Goal: Information Seeking & Learning: Understand process/instructions

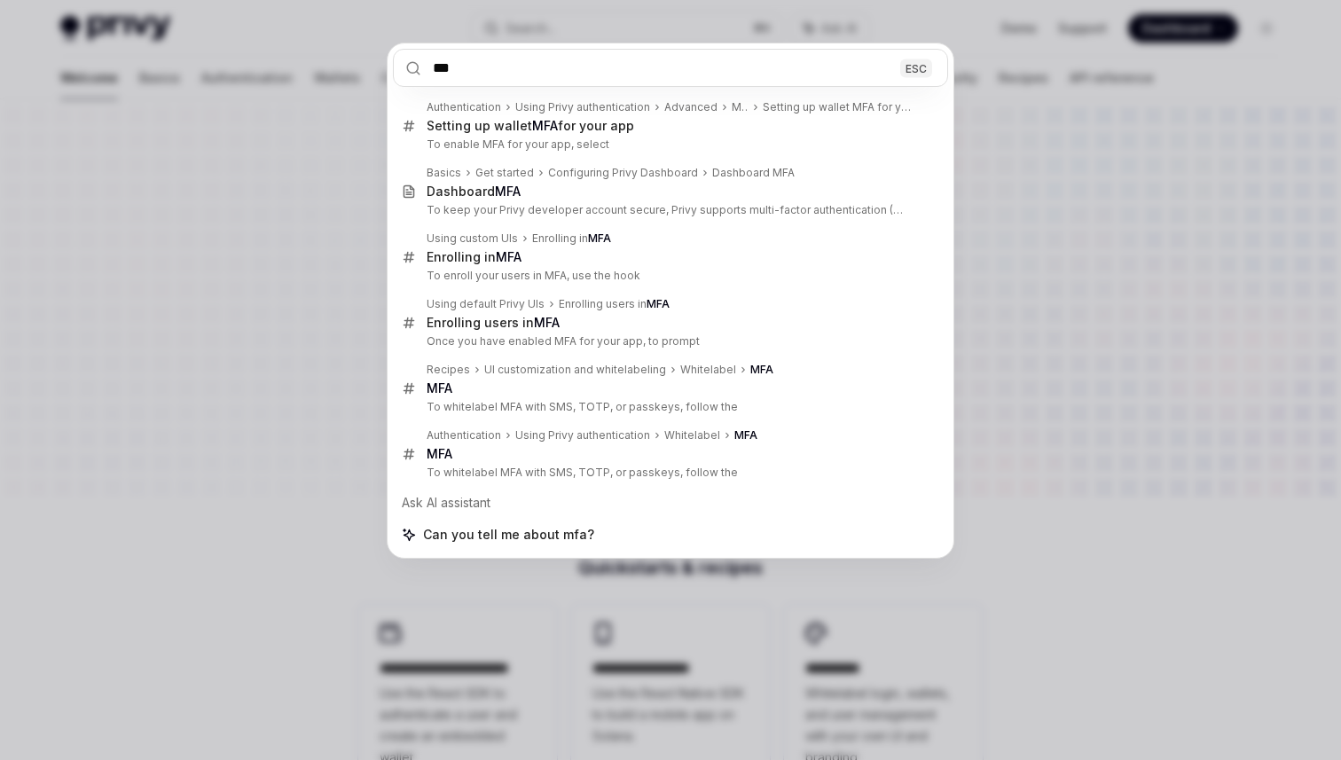
click at [596, 74] on input "***" at bounding box center [670, 68] width 555 height 38
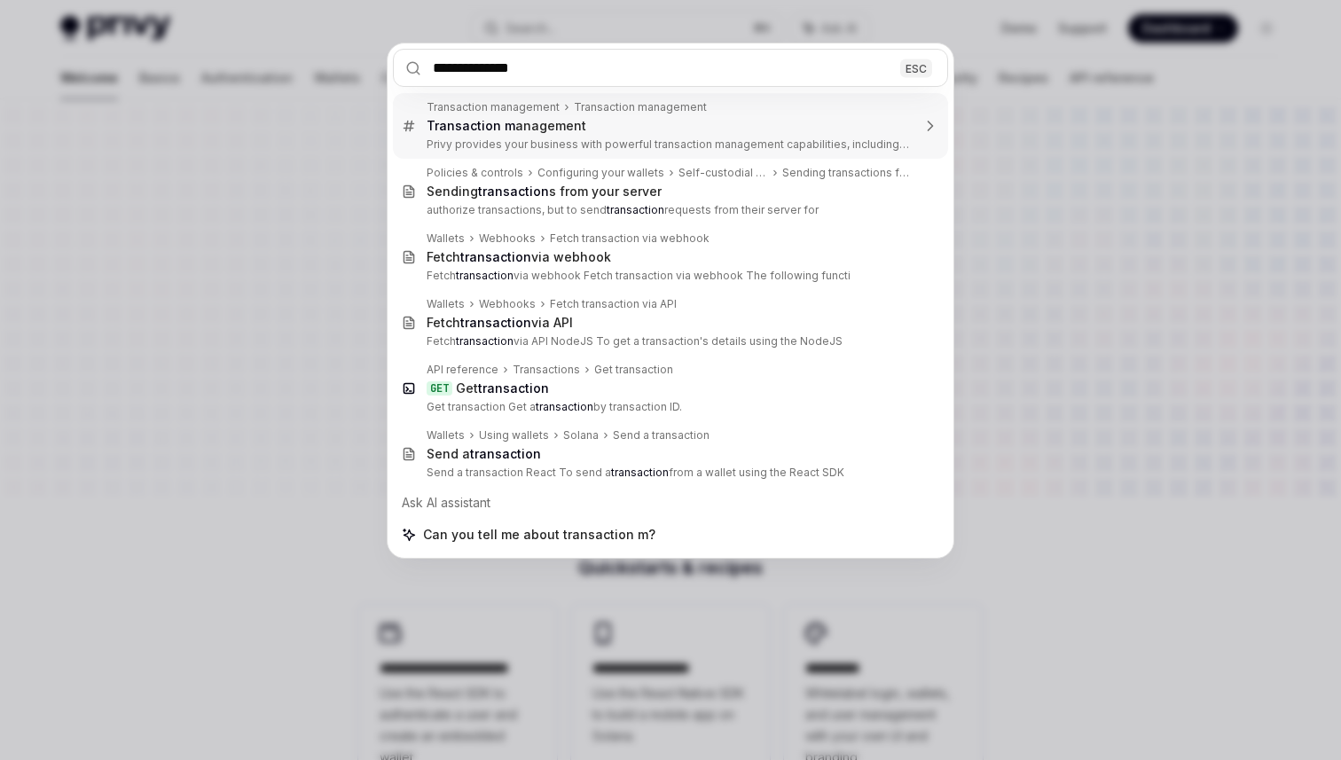
type input "**********"
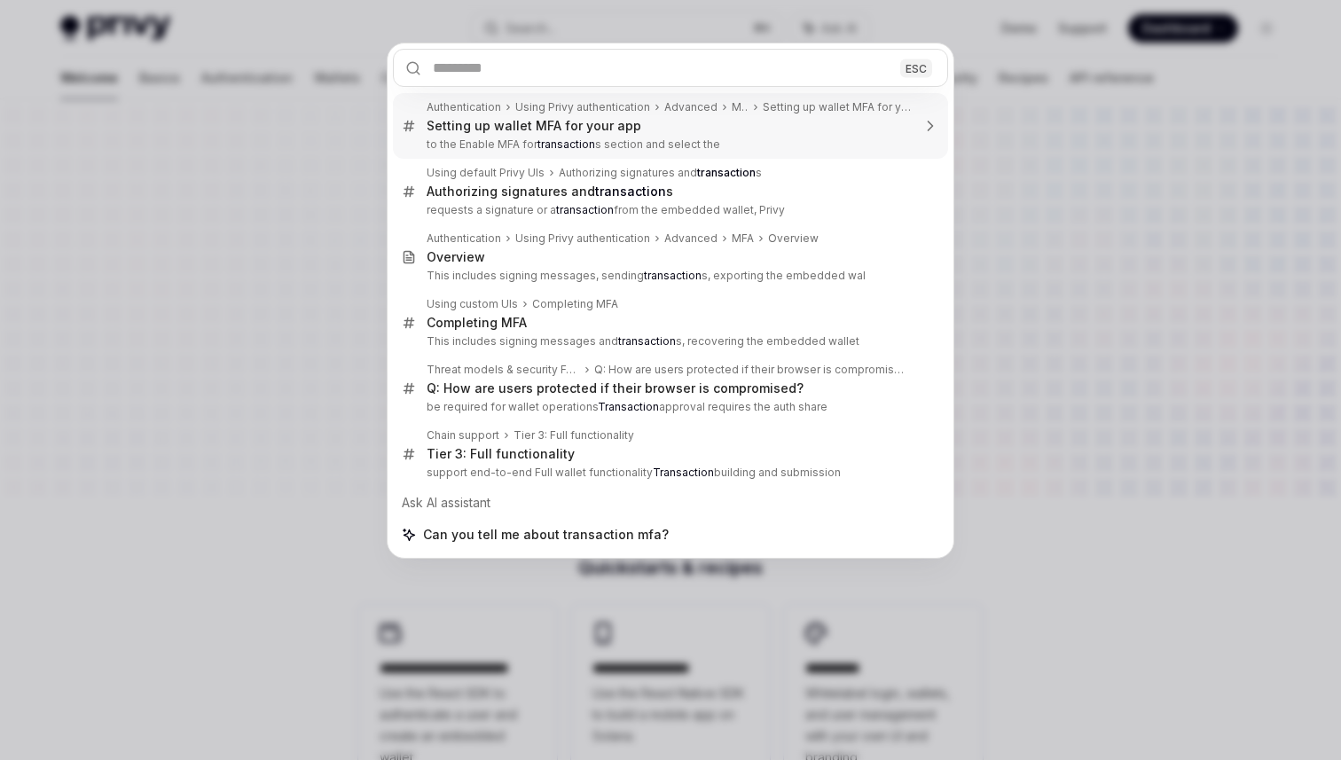
type textarea "*"
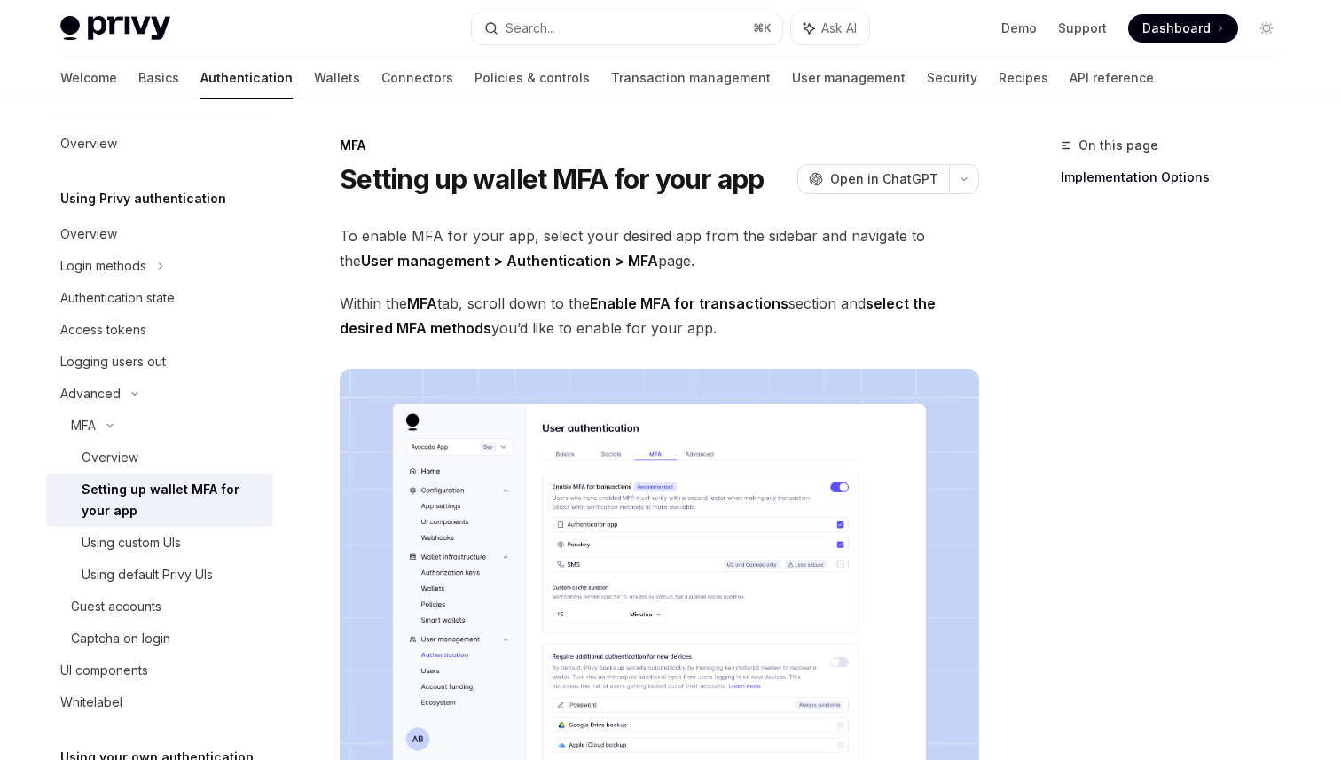
click at [667, 334] on span "Within the MFA tab, scroll down to the Enable MFA for transactions section and …" at bounding box center [659, 316] width 639 height 50
click at [552, 308] on span "Within the MFA tab, scroll down to the Enable MFA for transactions section and …" at bounding box center [659, 316] width 639 height 50
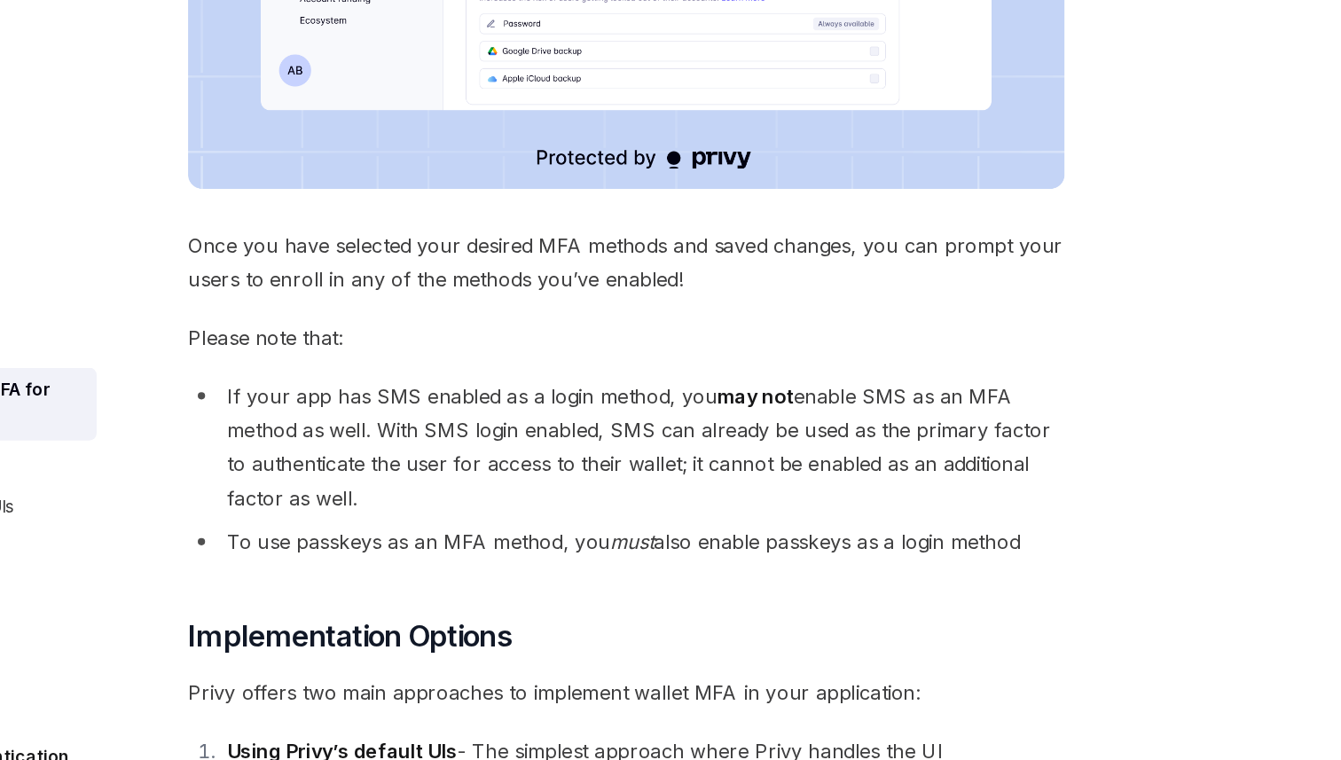
scroll to position [497, 0]
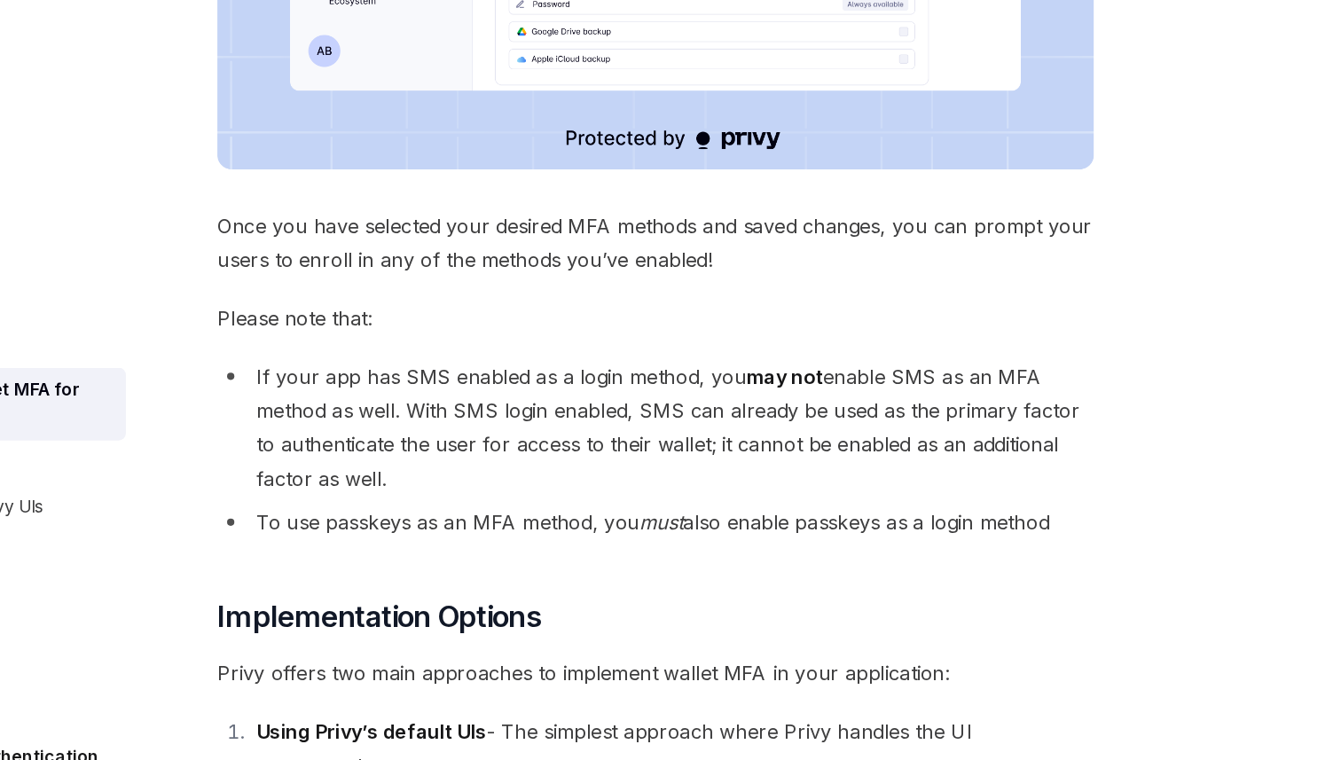
click at [607, 448] on span "Please note that:" at bounding box center [659, 437] width 639 height 25
click at [610, 433] on span "Please note that:" at bounding box center [659, 437] width 639 height 25
click at [607, 433] on span "Please note that:" at bounding box center [659, 437] width 639 height 25
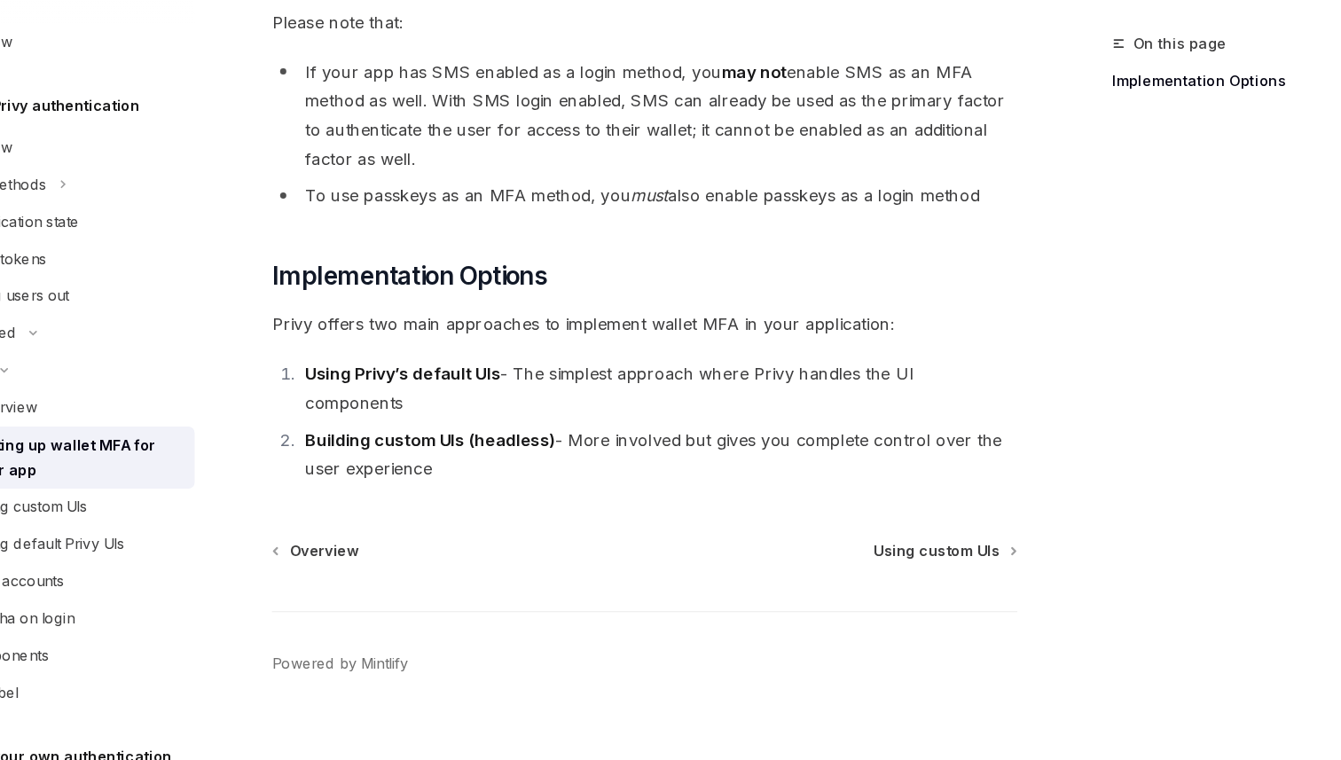
scroll to position [808, 0]
drag, startPoint x: 364, startPoint y: 456, endPoint x: 578, endPoint y: 458, distance: 213.7
click at [578, 472] on li "Building custom UIs (headless) - More involved but gives you complete control o…" at bounding box center [671, 497] width 616 height 50
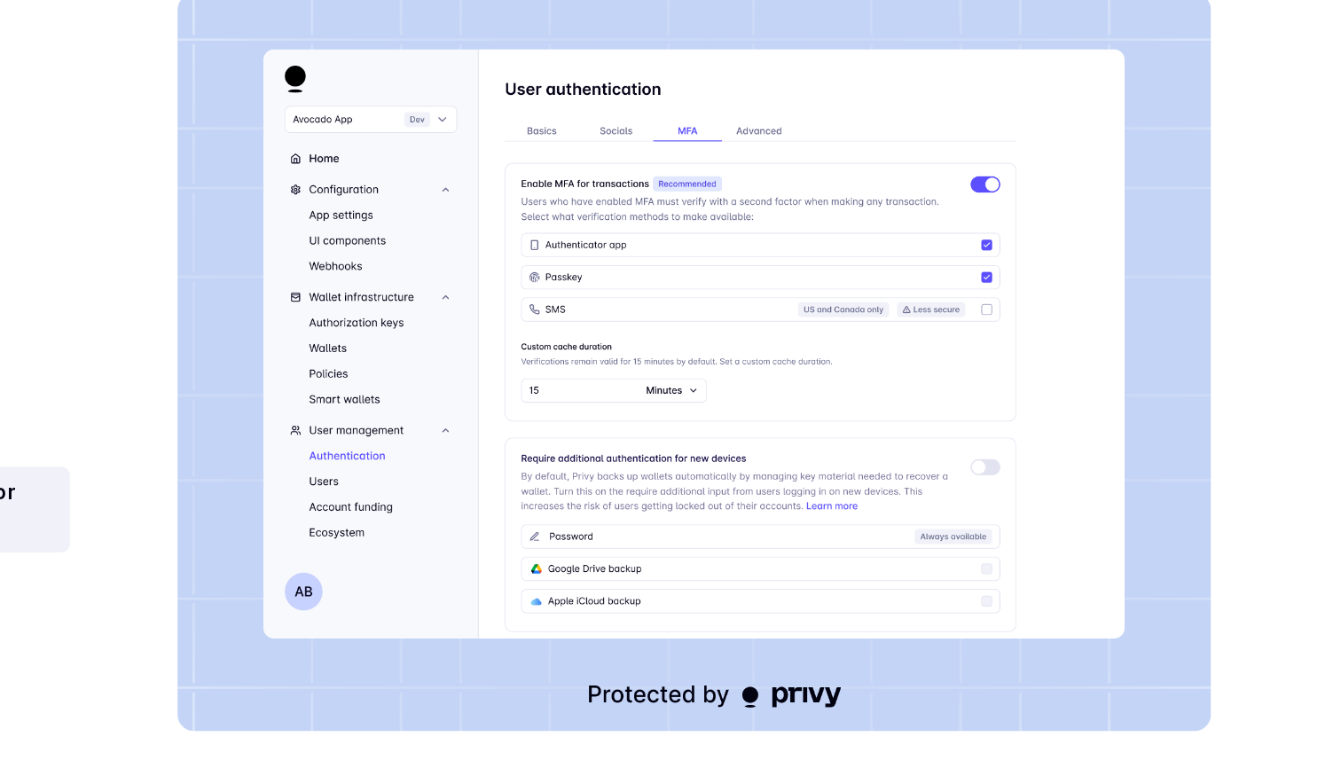
scroll to position [188, 0]
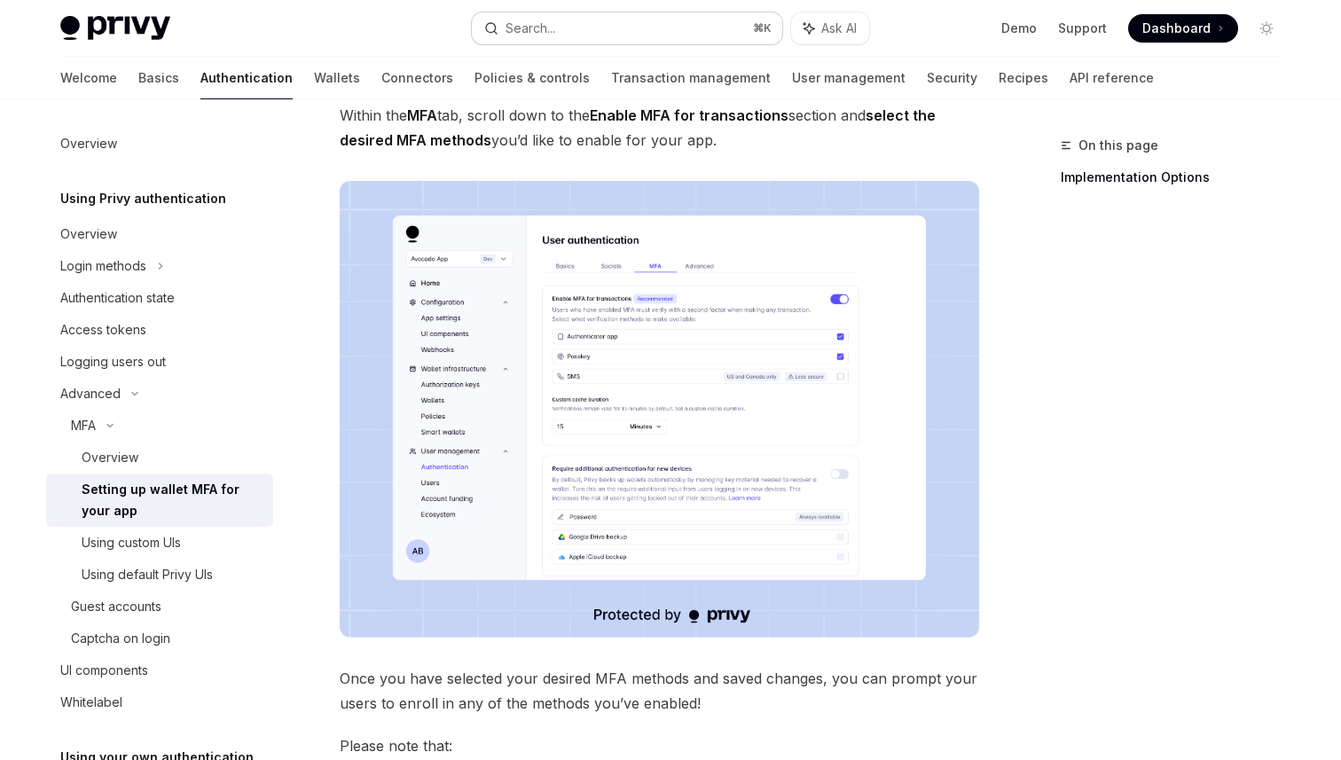
click at [575, 32] on button "Search... ⌘ K" at bounding box center [627, 28] width 310 height 32
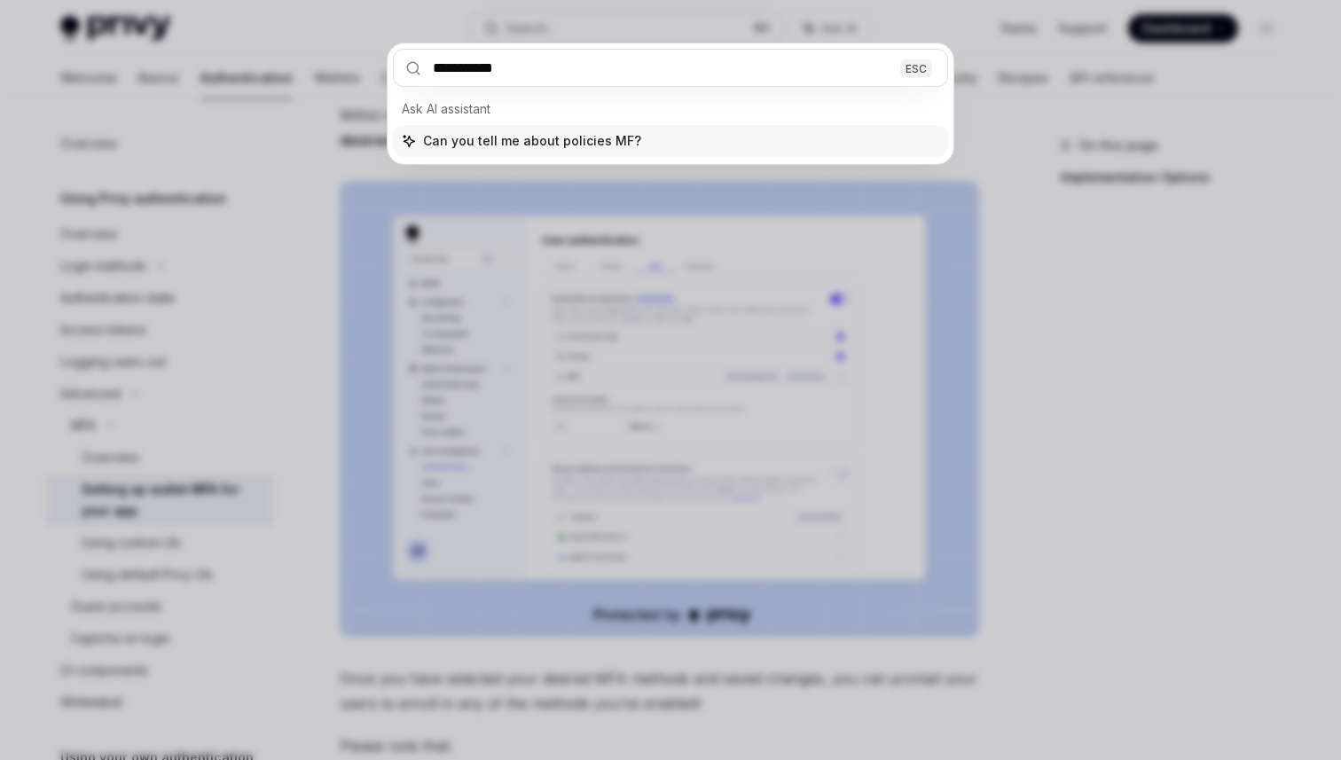
type input "**********"
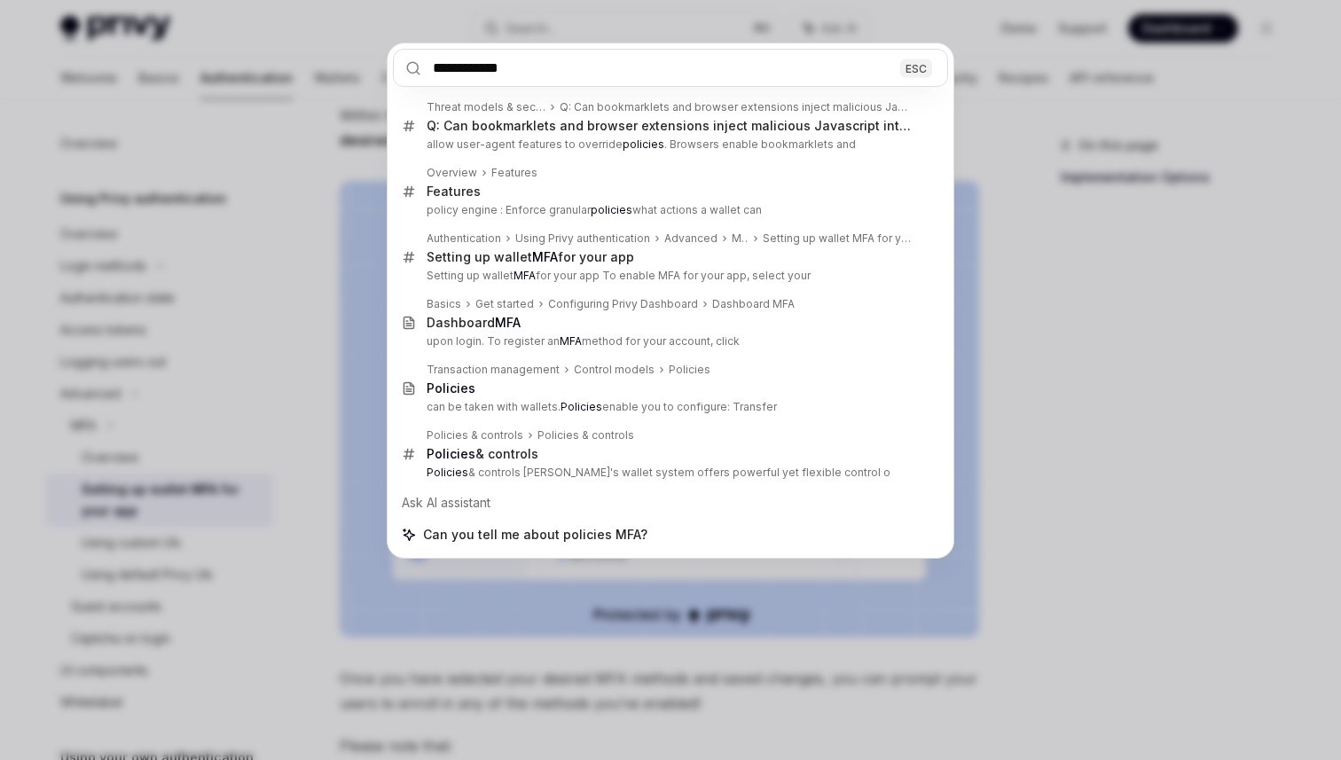
click at [147, 356] on div "**********" at bounding box center [670, 380] width 1341 height 760
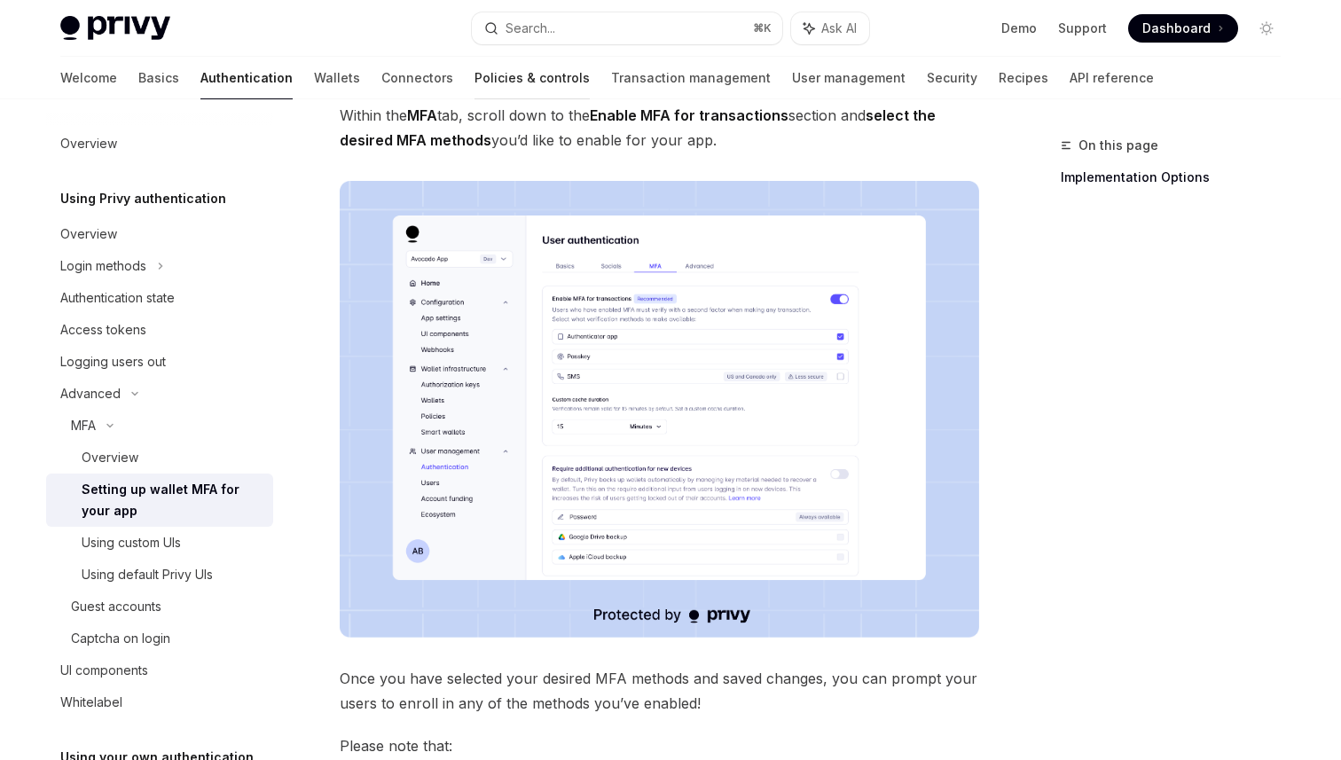
click at [474, 69] on link "Policies & controls" at bounding box center [531, 78] width 115 height 43
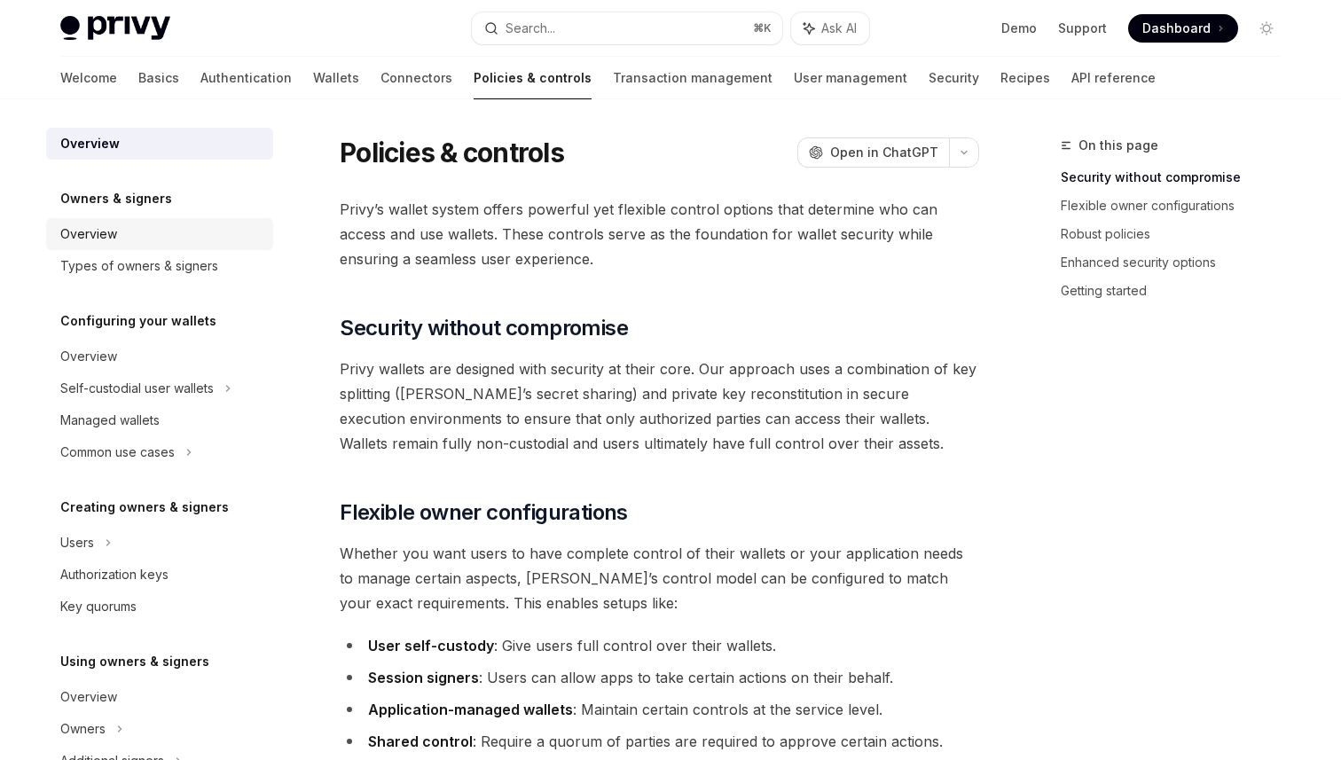
click at [83, 224] on div "Overview" at bounding box center [88, 233] width 57 height 21
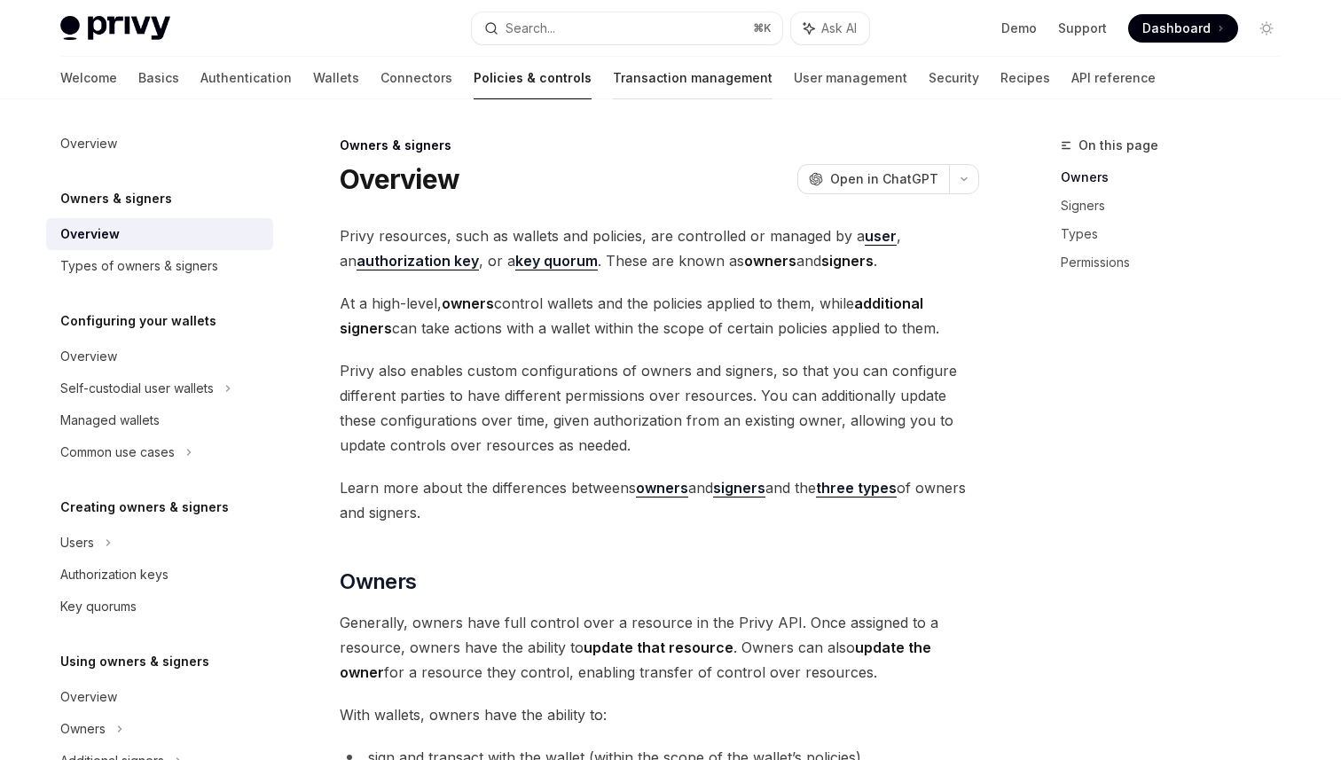
click at [616, 80] on link "Transaction management" at bounding box center [693, 78] width 160 height 43
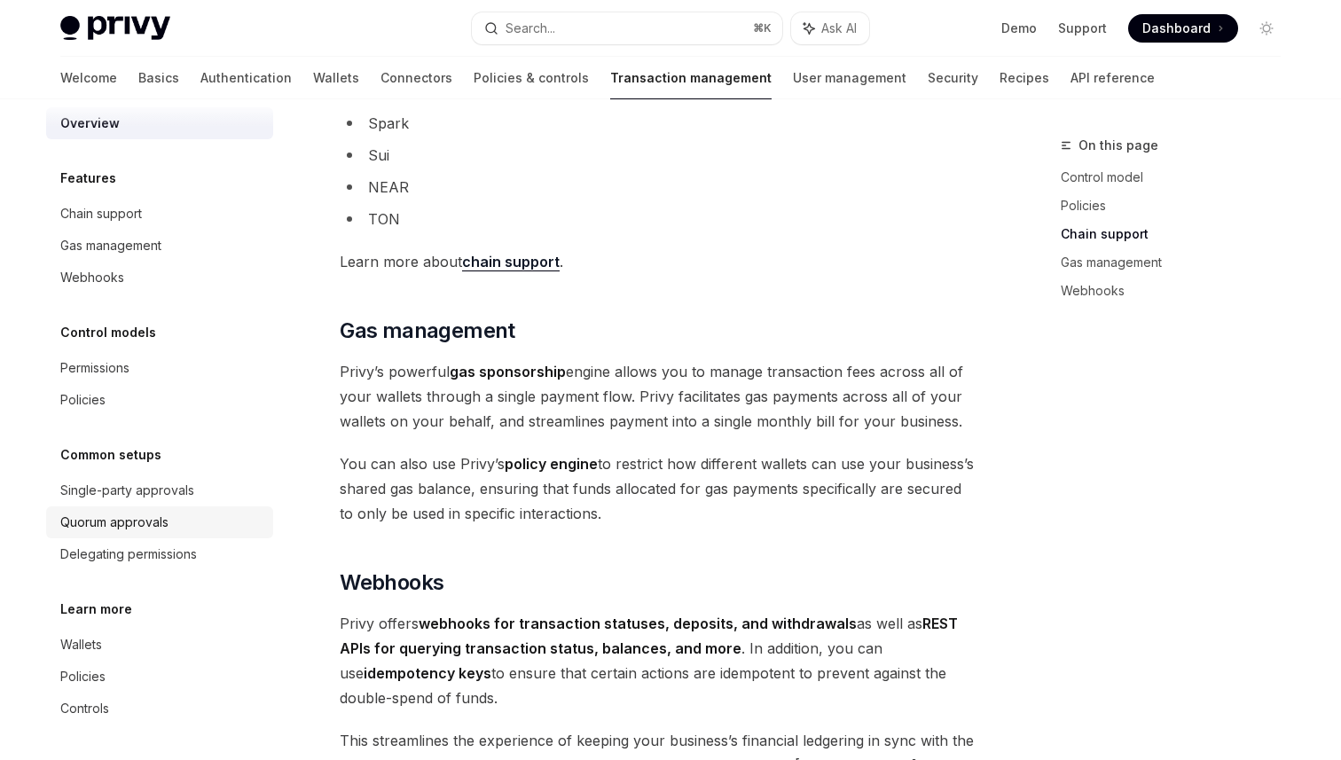
scroll to position [1354, 0]
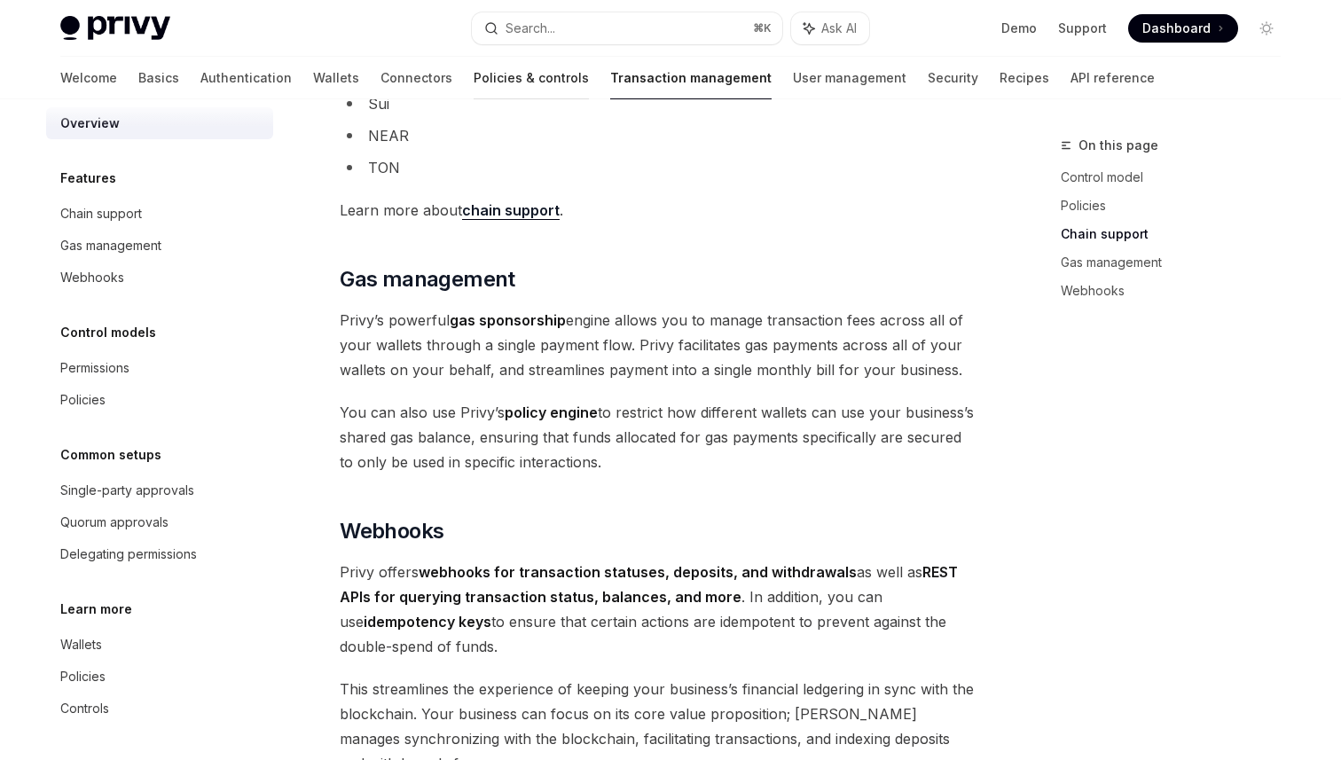
click at [474, 90] on link "Policies & controls" at bounding box center [531, 78] width 115 height 43
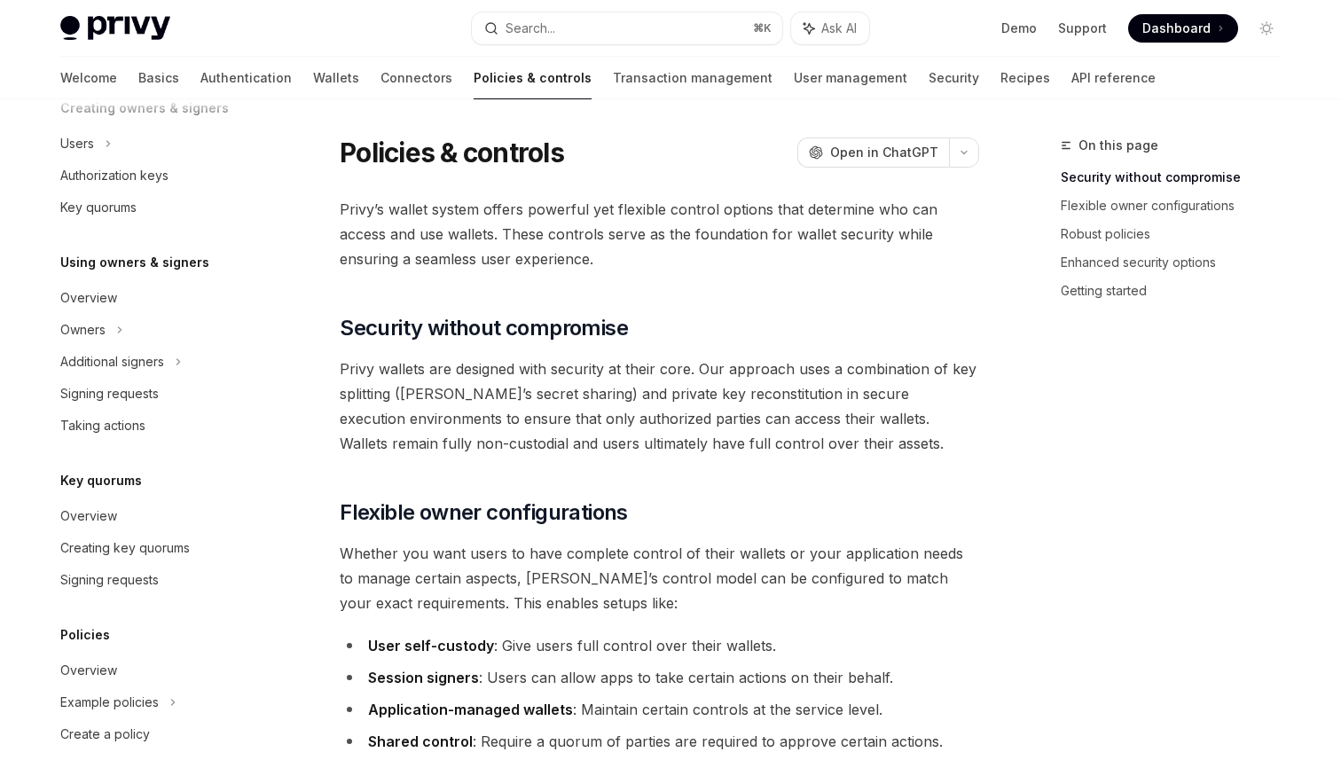
scroll to position [489, 0]
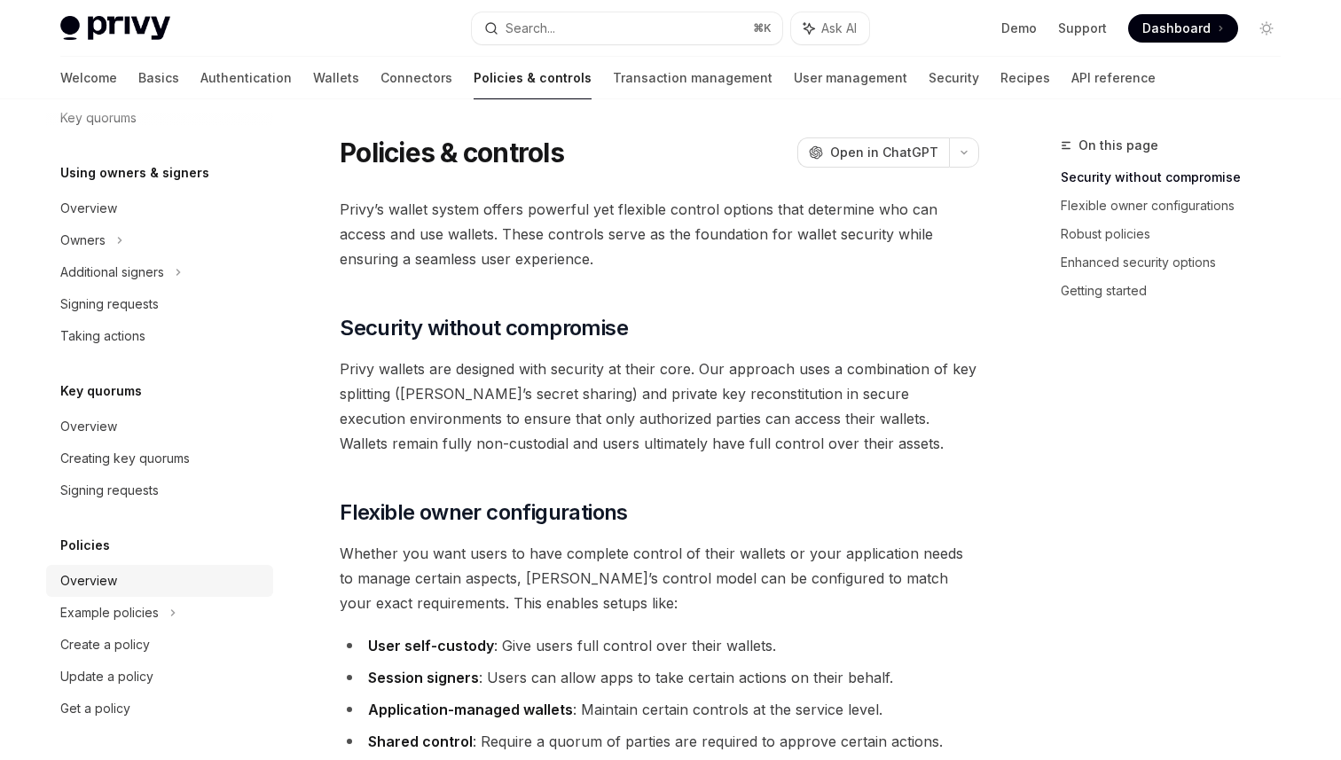
click at [98, 587] on div "Overview" at bounding box center [88, 580] width 57 height 21
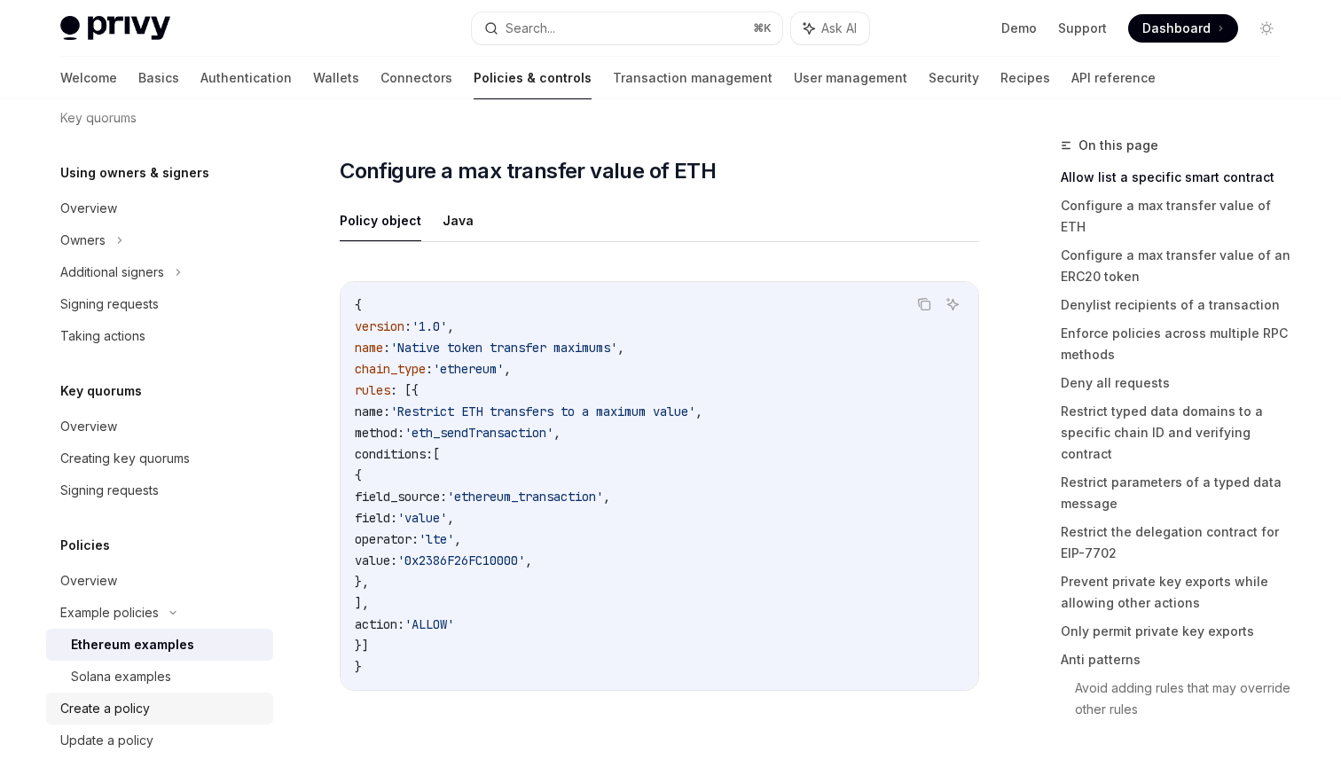
scroll to position [552, 0]
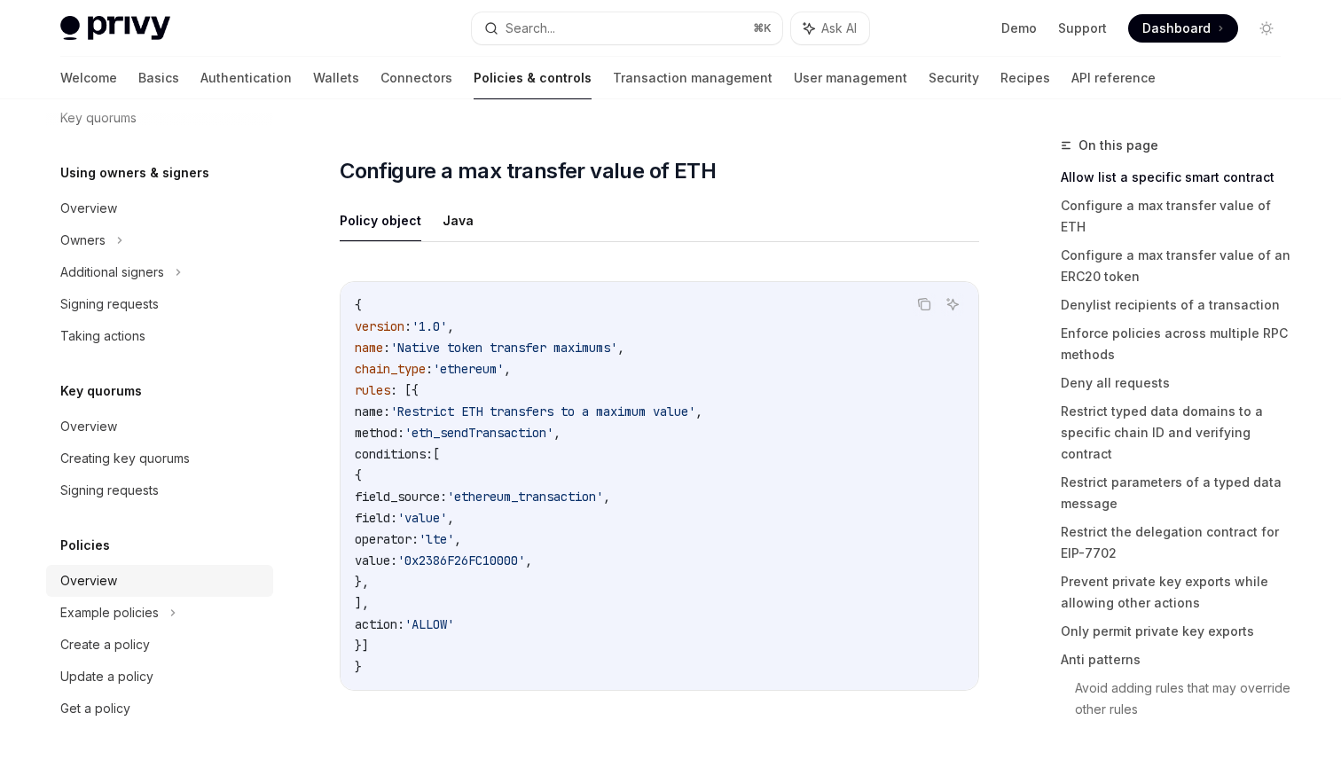
click at [110, 592] on link "Overview" at bounding box center [159, 581] width 227 height 32
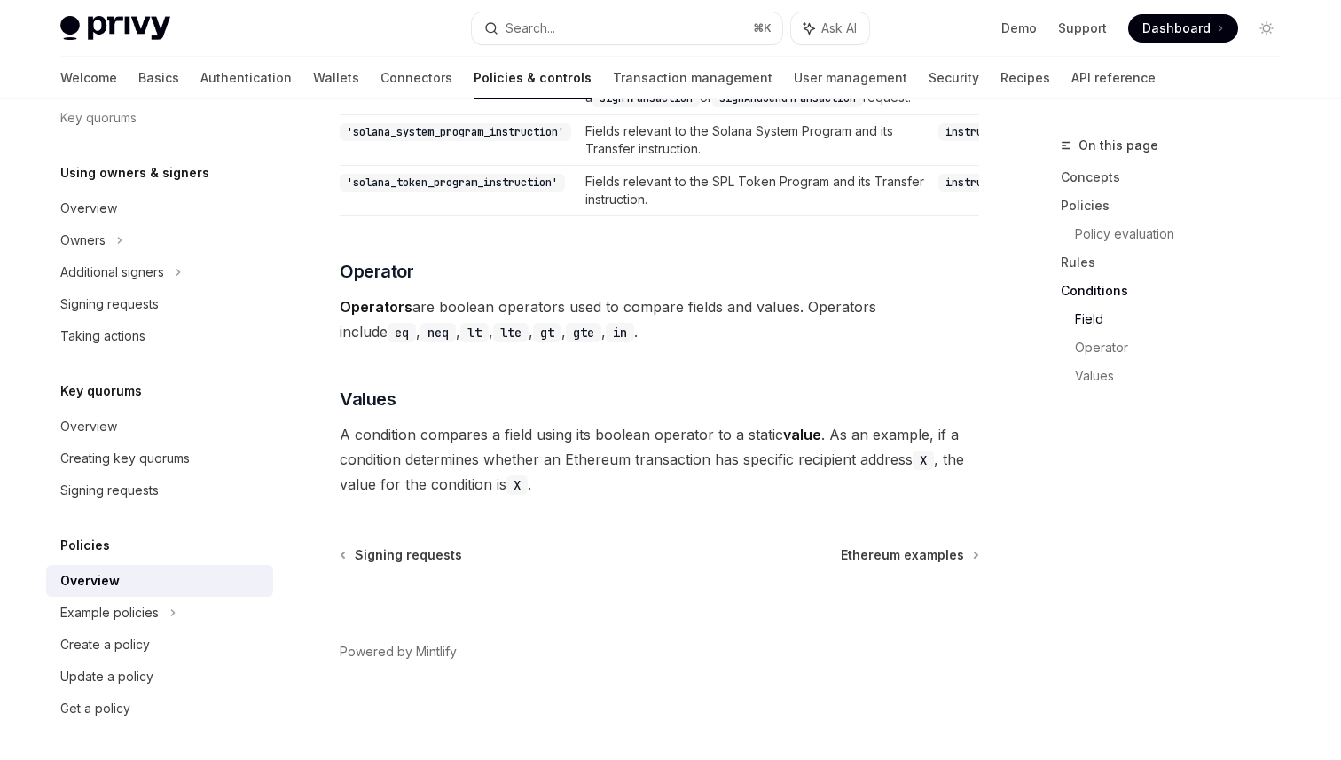
scroll to position [5298, 0]
click at [144, 652] on div "Ethereum examples" at bounding box center [128, 644] width 115 height 21
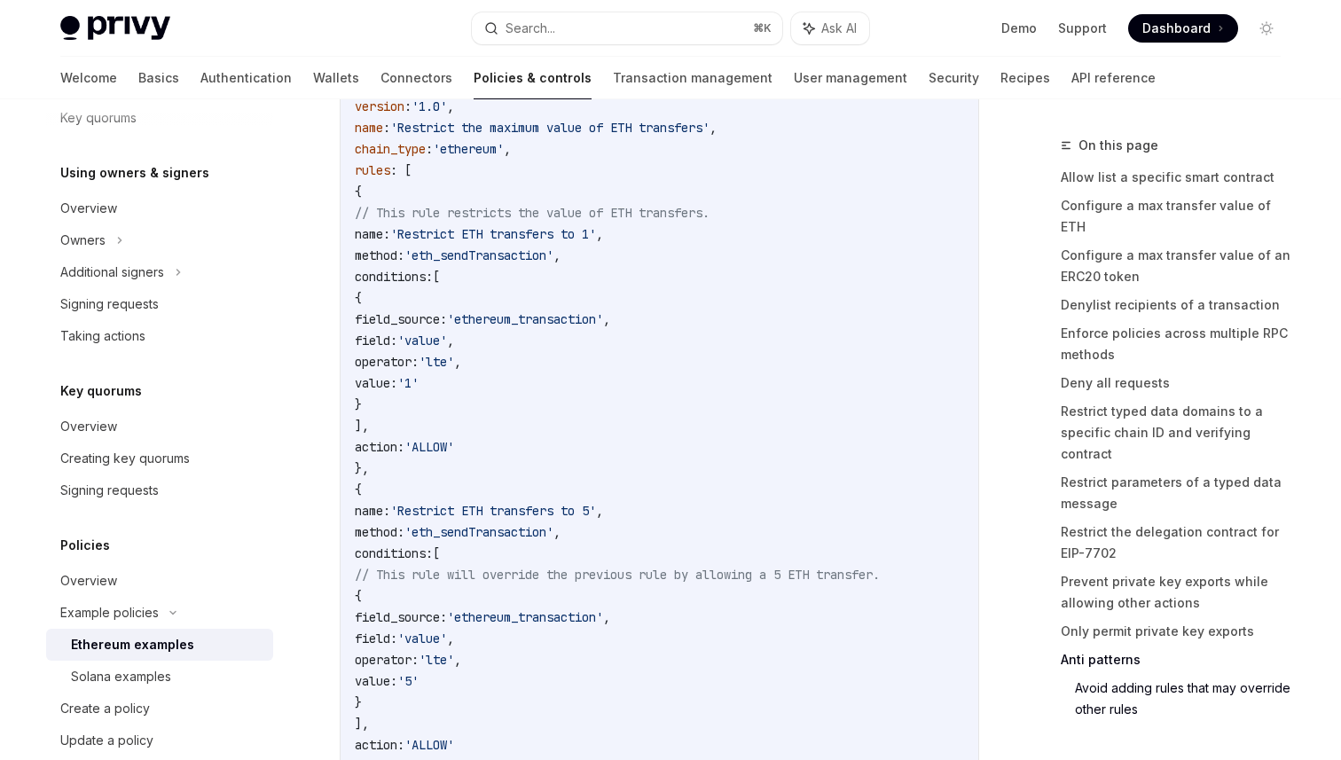
scroll to position [9814, 0]
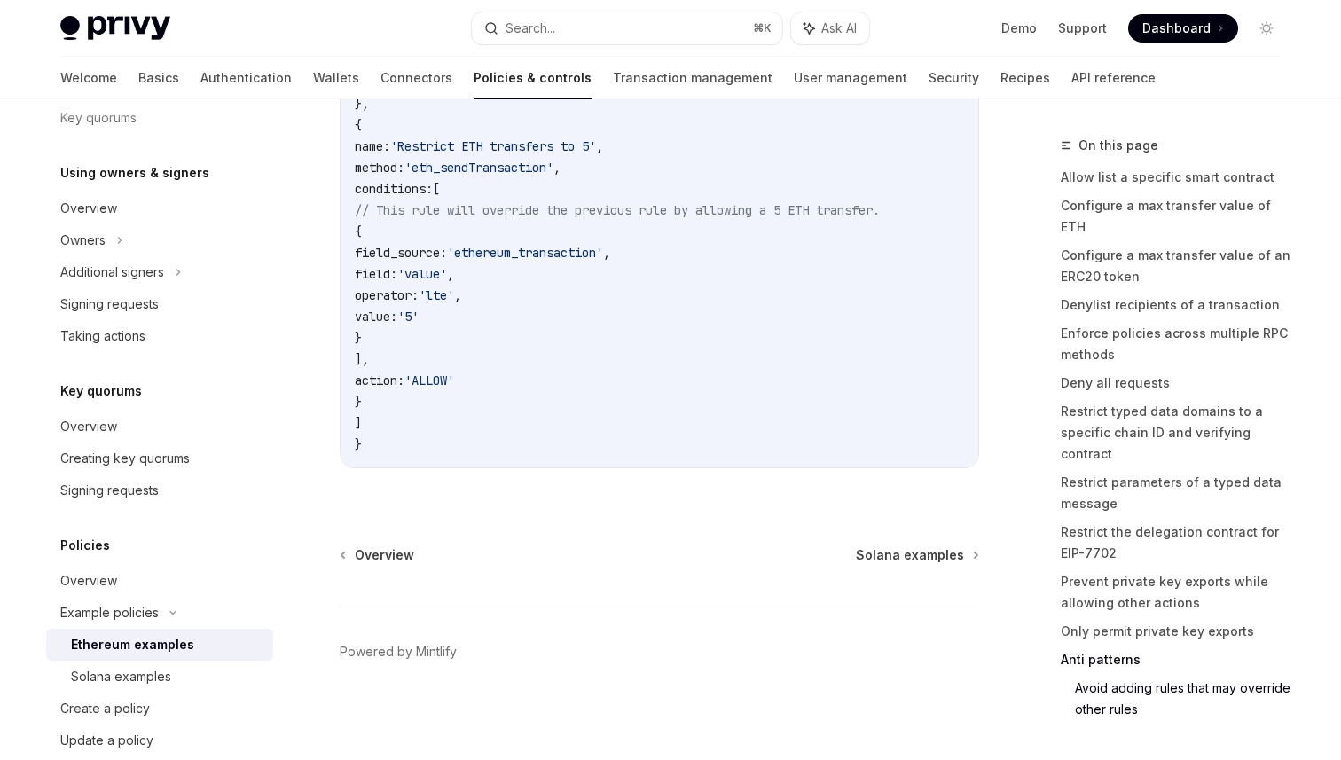
click at [160, 659] on link "Ethereum examples" at bounding box center [159, 645] width 227 height 32
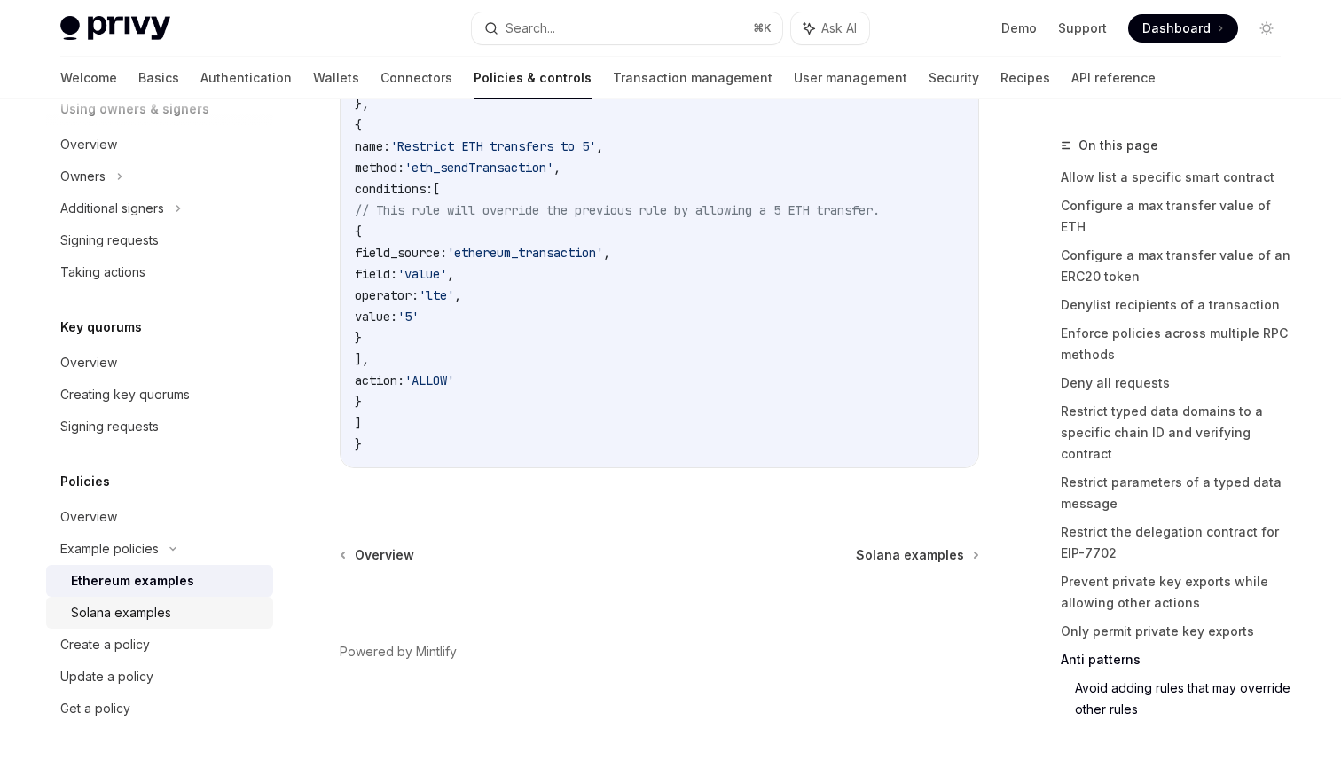
scroll to position [552, 0]
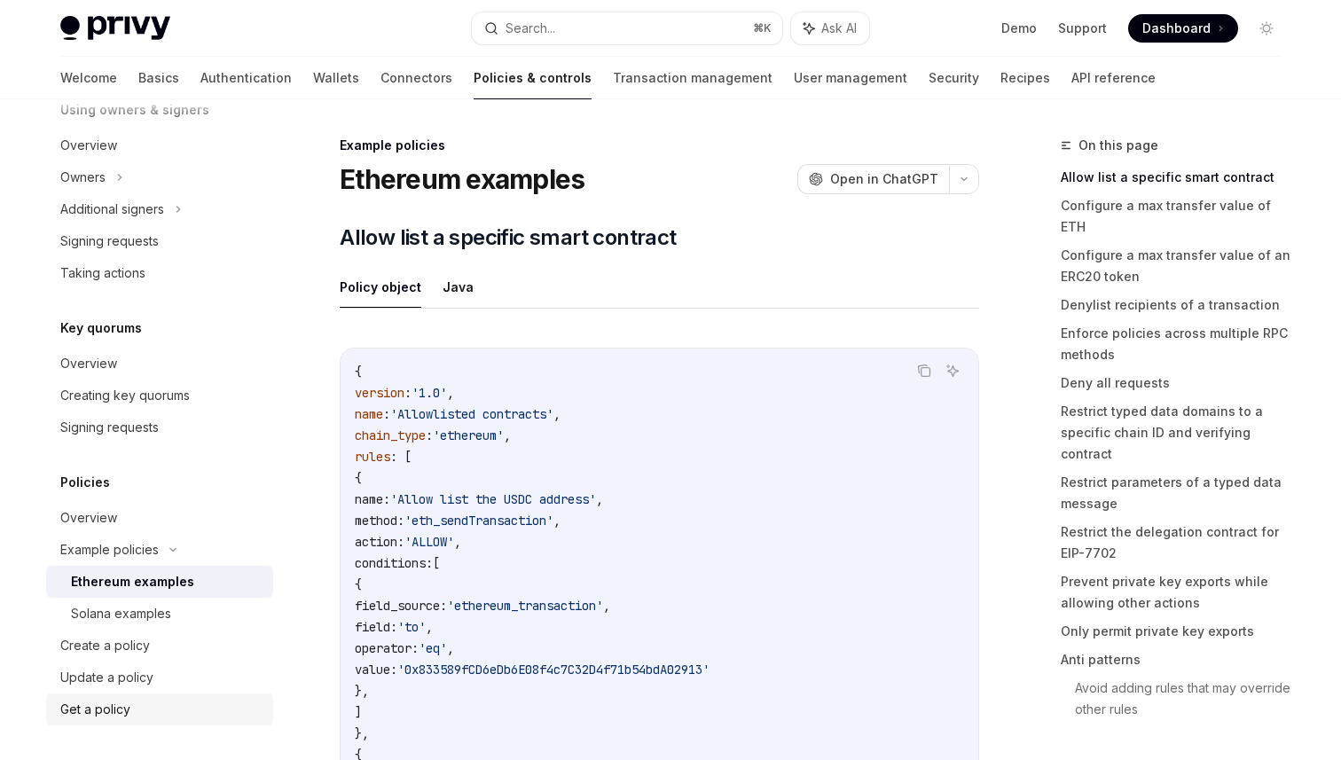
click at [150, 707] on div "Get a policy" at bounding box center [161, 709] width 202 height 21
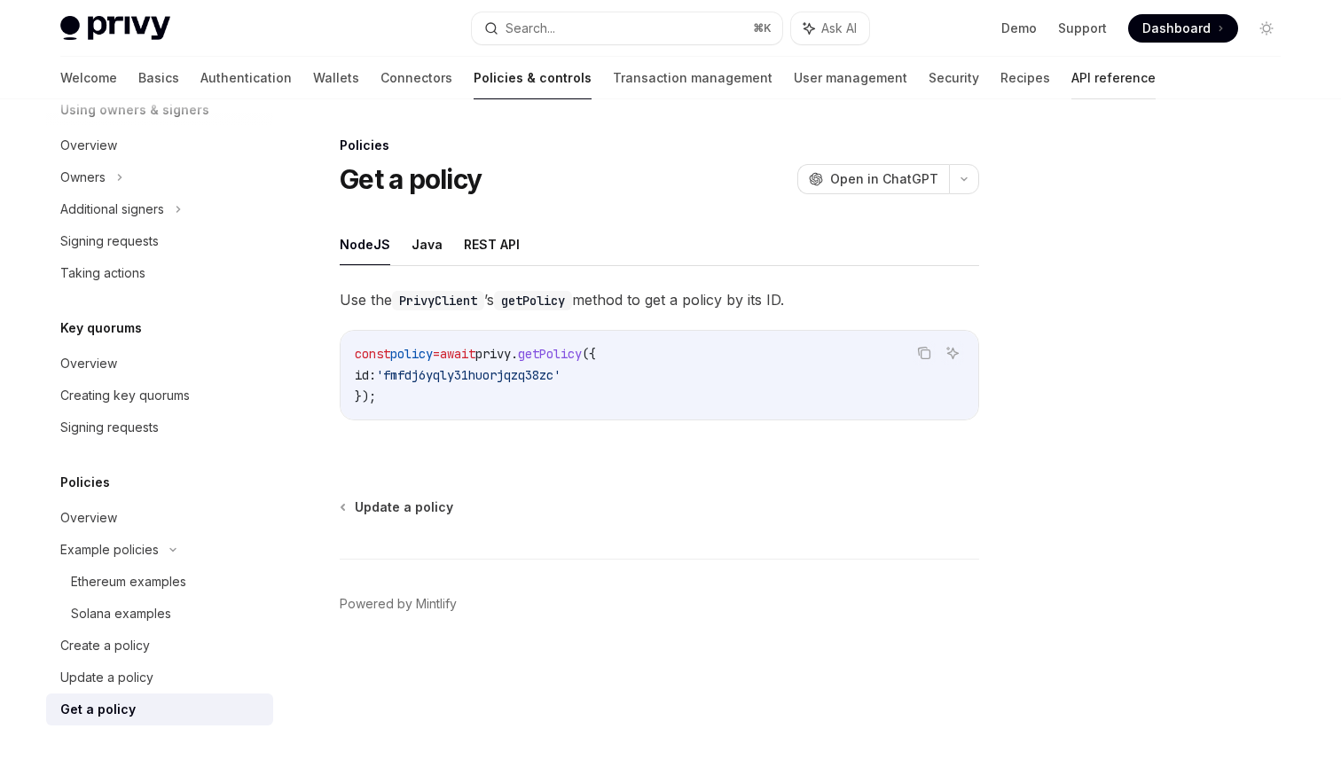
click at [1071, 83] on link "API reference" at bounding box center [1113, 78] width 84 height 43
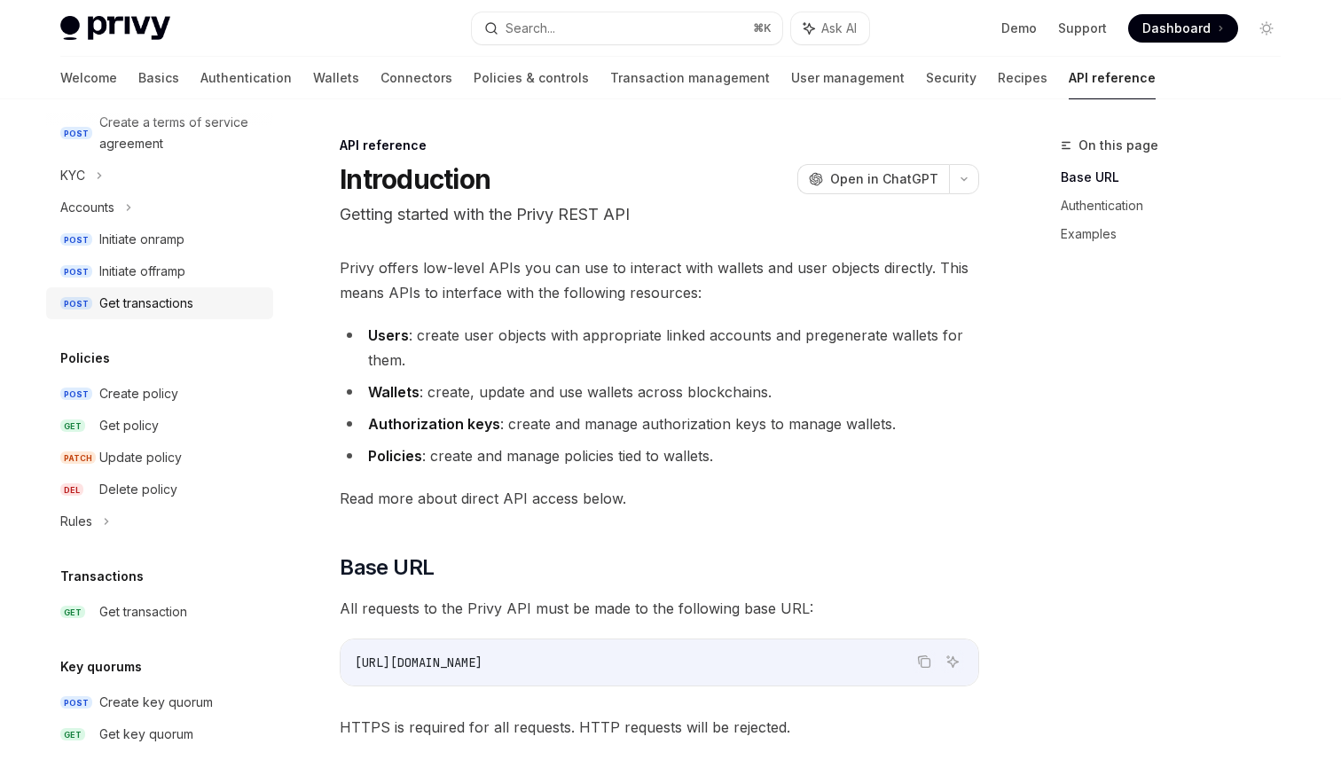
scroll to position [755, 0]
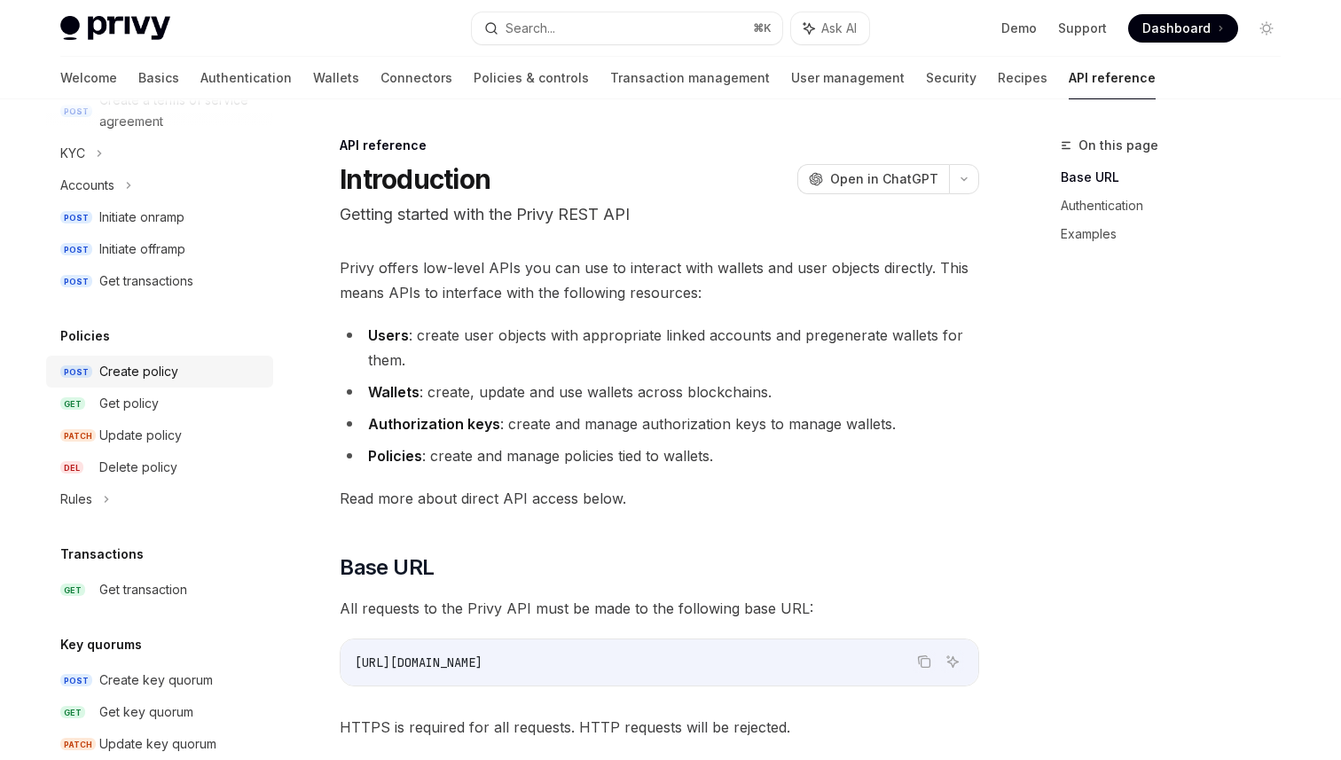
click at [175, 378] on div "Create policy" at bounding box center [138, 371] width 79 height 21
type textarea "*"
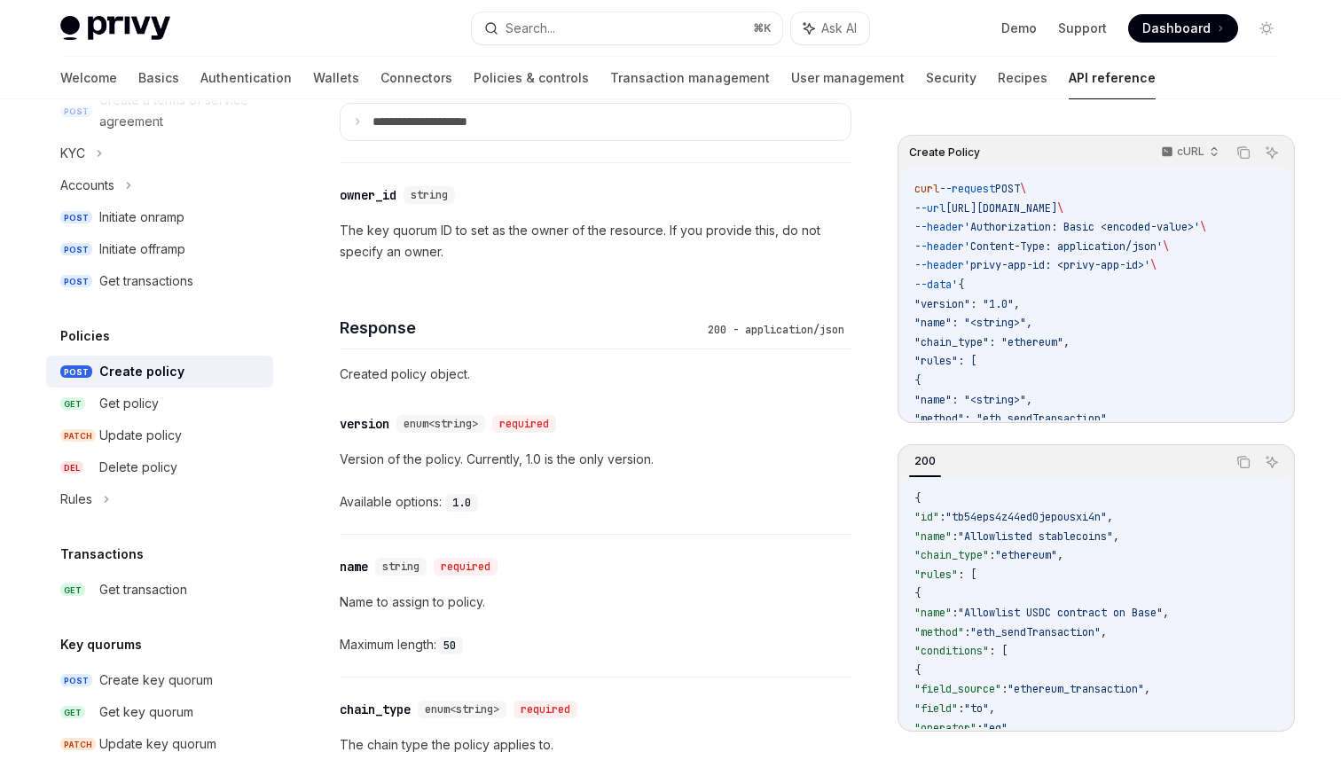
scroll to position [1493, 0]
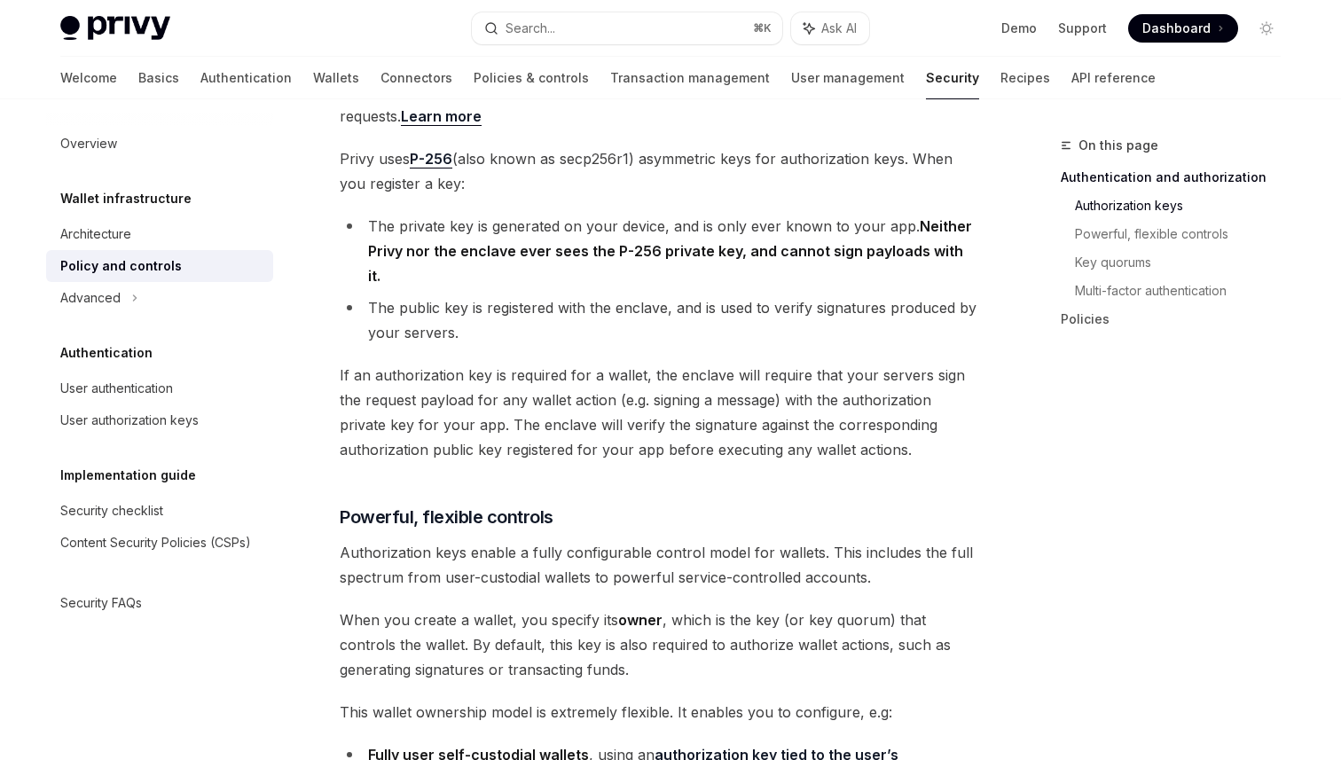
scroll to position [539, 0]
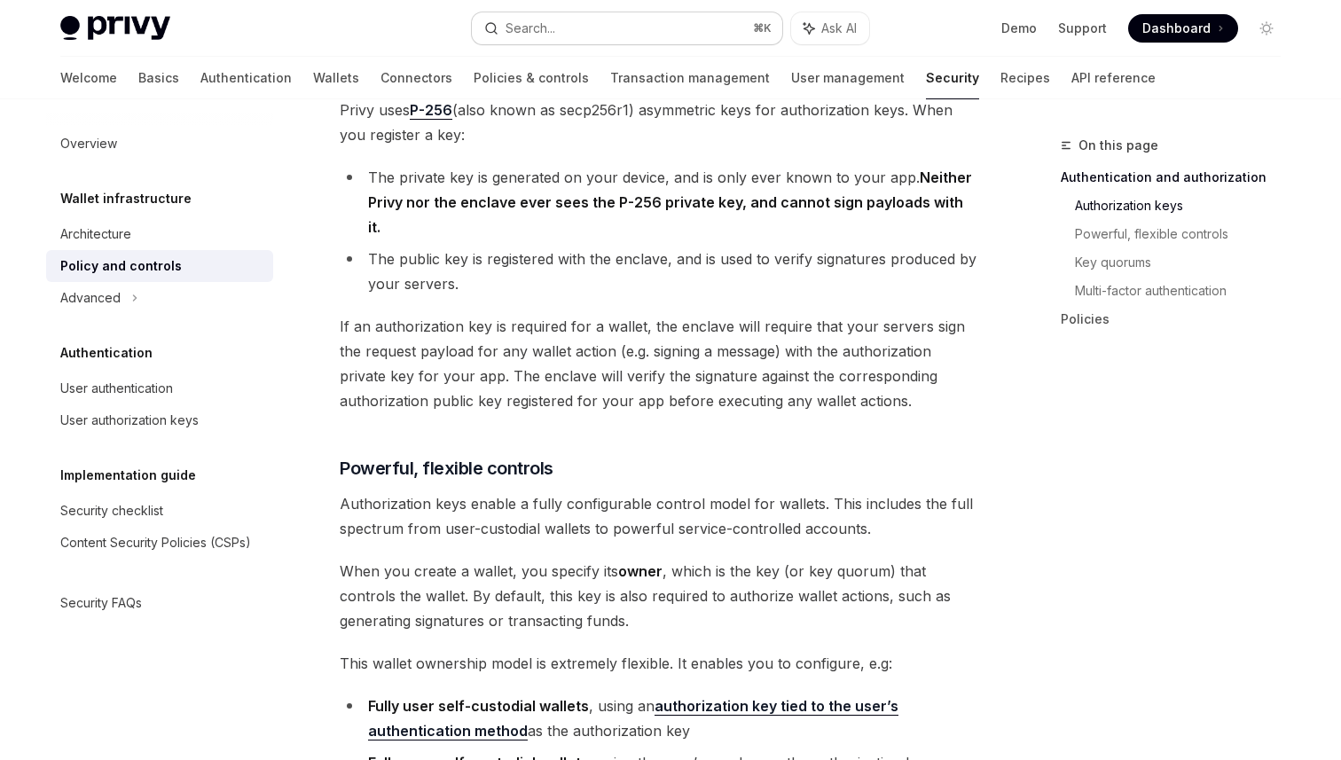
click at [612, 31] on button "Search... ⌘ K" at bounding box center [627, 28] width 310 height 32
type textarea "*"
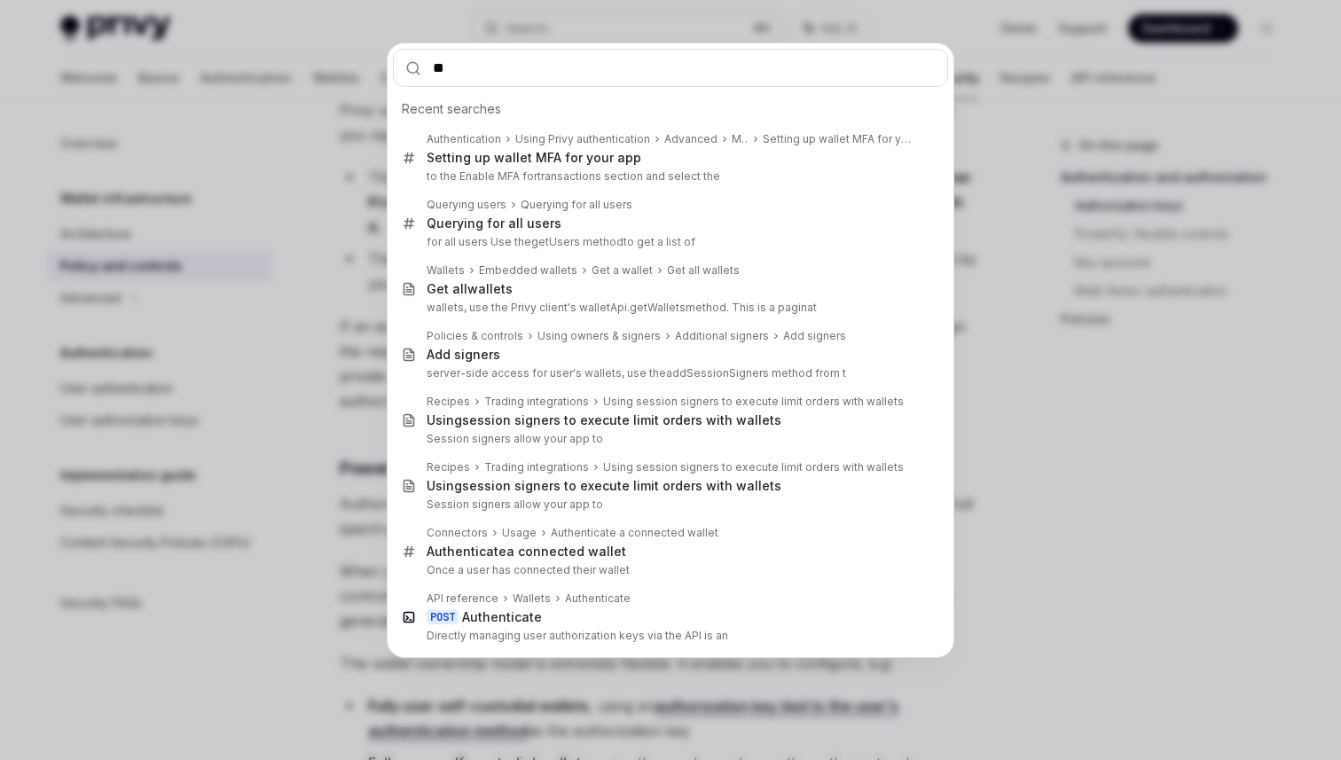
type input "***"
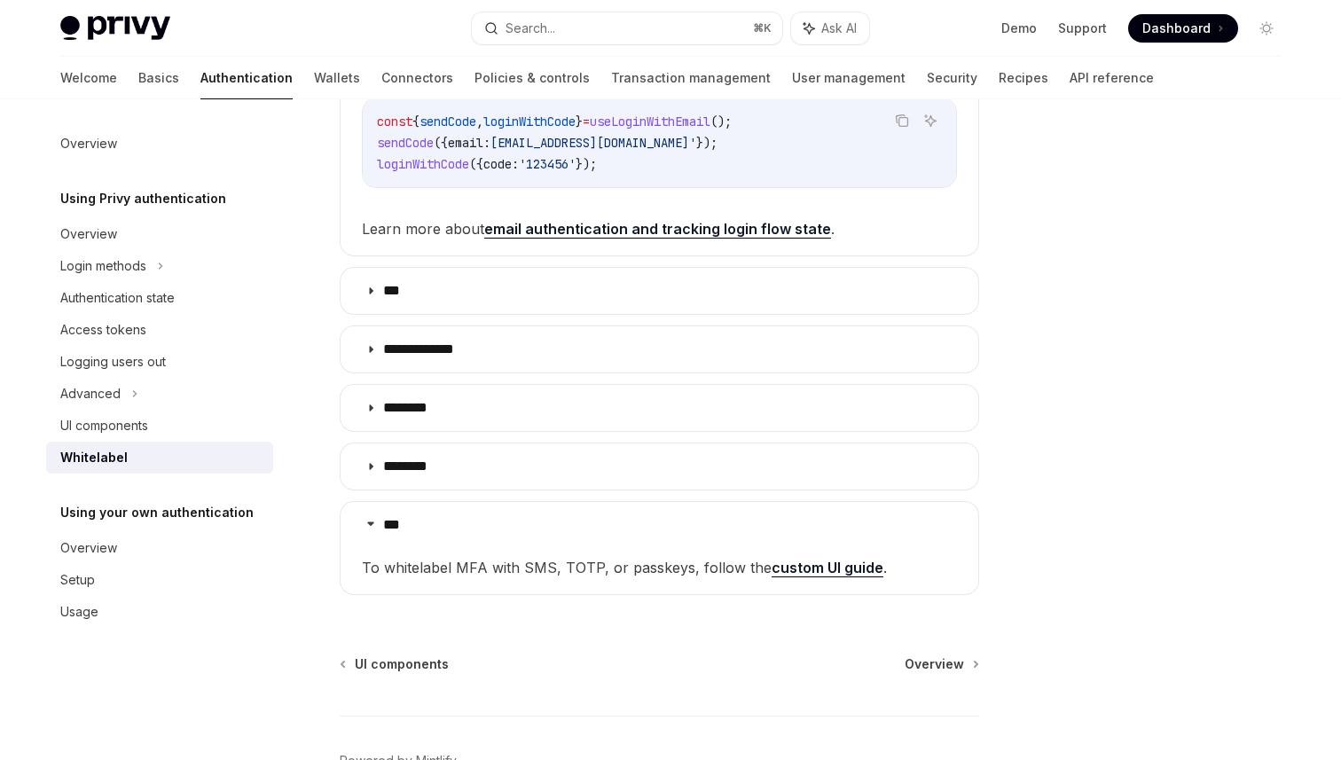
scroll to position [607, 0]
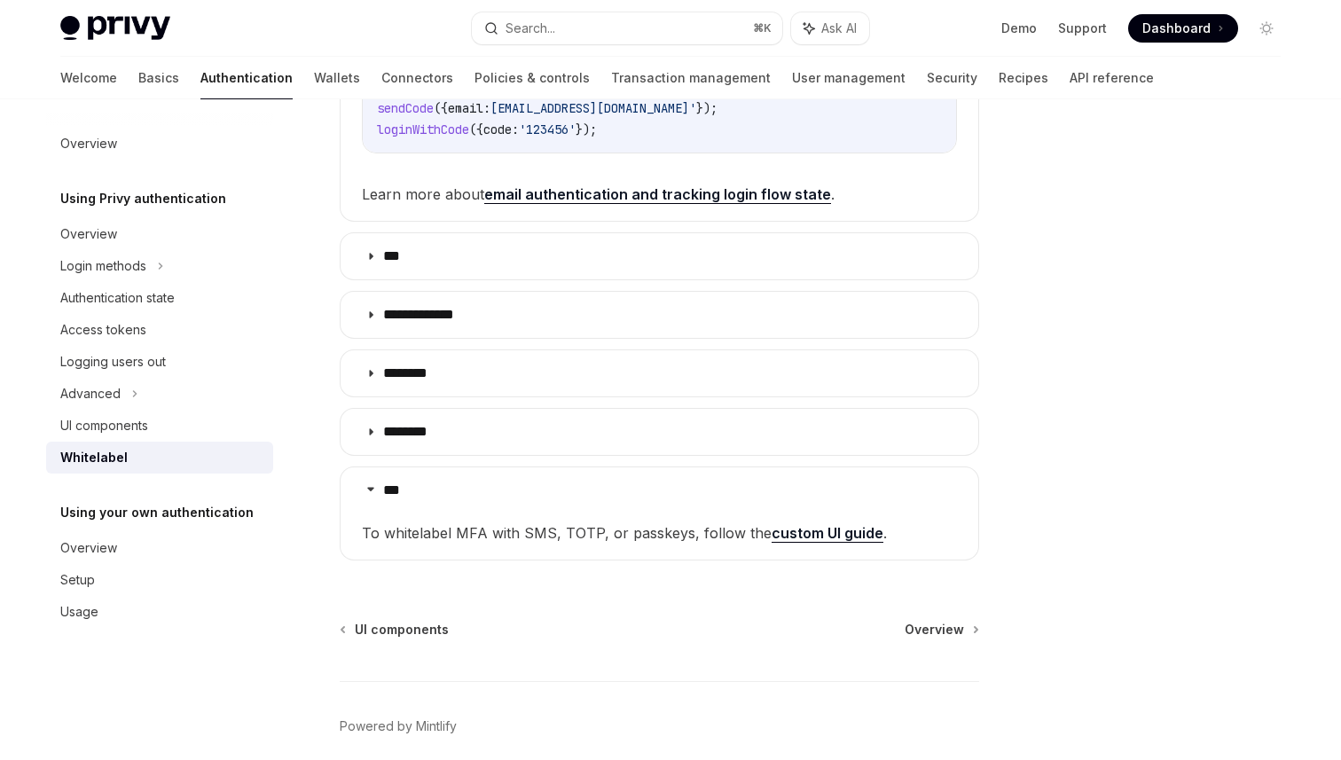
click at [827, 540] on link "custom UI guide" at bounding box center [827, 533] width 112 height 19
type textarea "*"
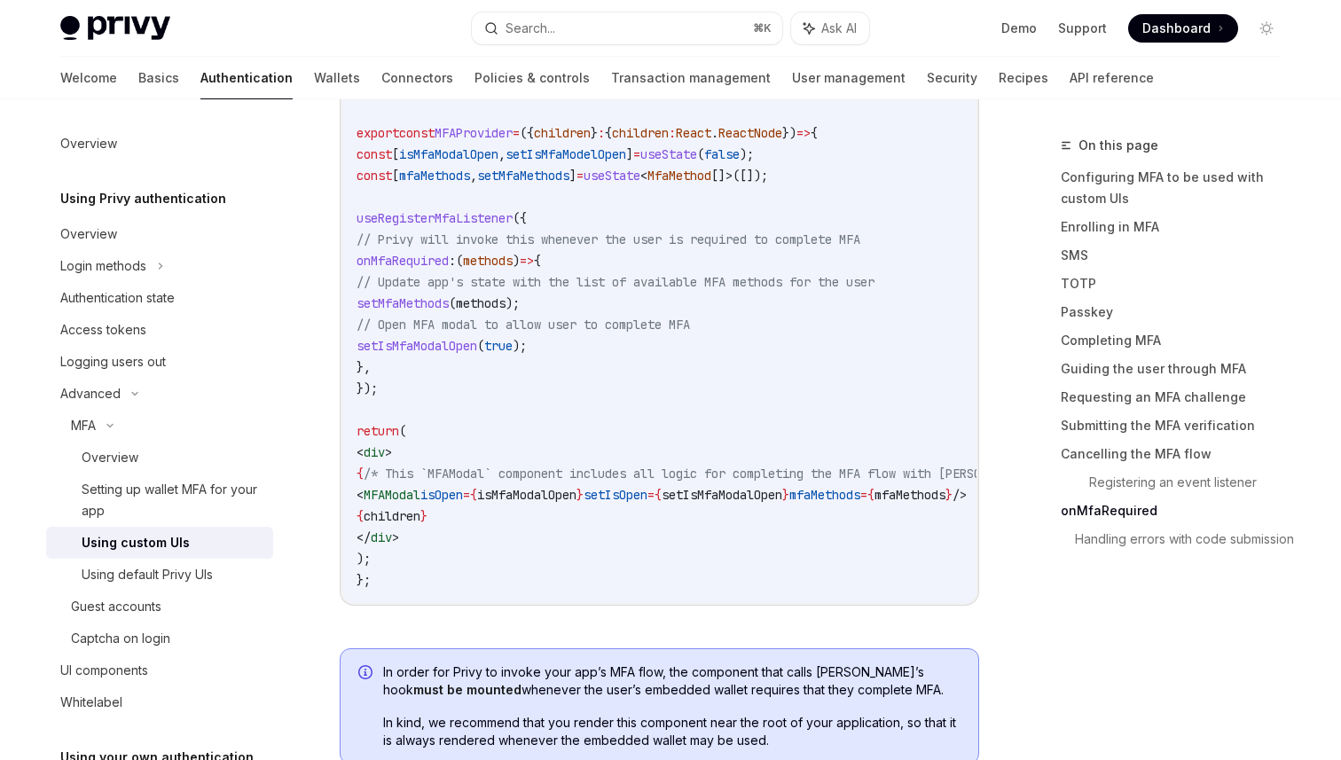
scroll to position [6497, 0]
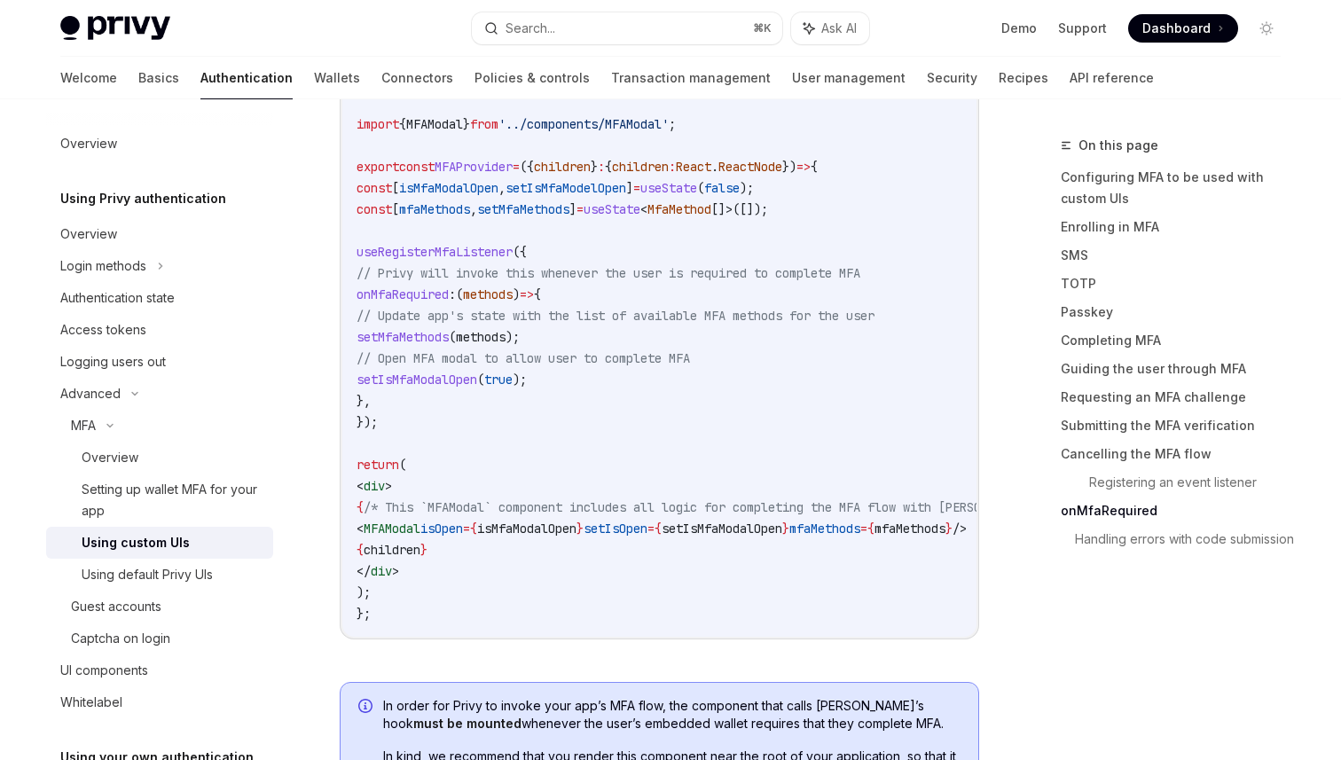
click at [605, 223] on code "import { useRegisterMfaListener , MfaMethod } from '@privy-io/react-auth' ; imp…" at bounding box center [785, 347] width 858 height 553
click at [458, 218] on code "import { useRegisterMfaListener , MfaMethod } from '@privy-io/react-auth' ; imp…" at bounding box center [785, 347] width 858 height 553
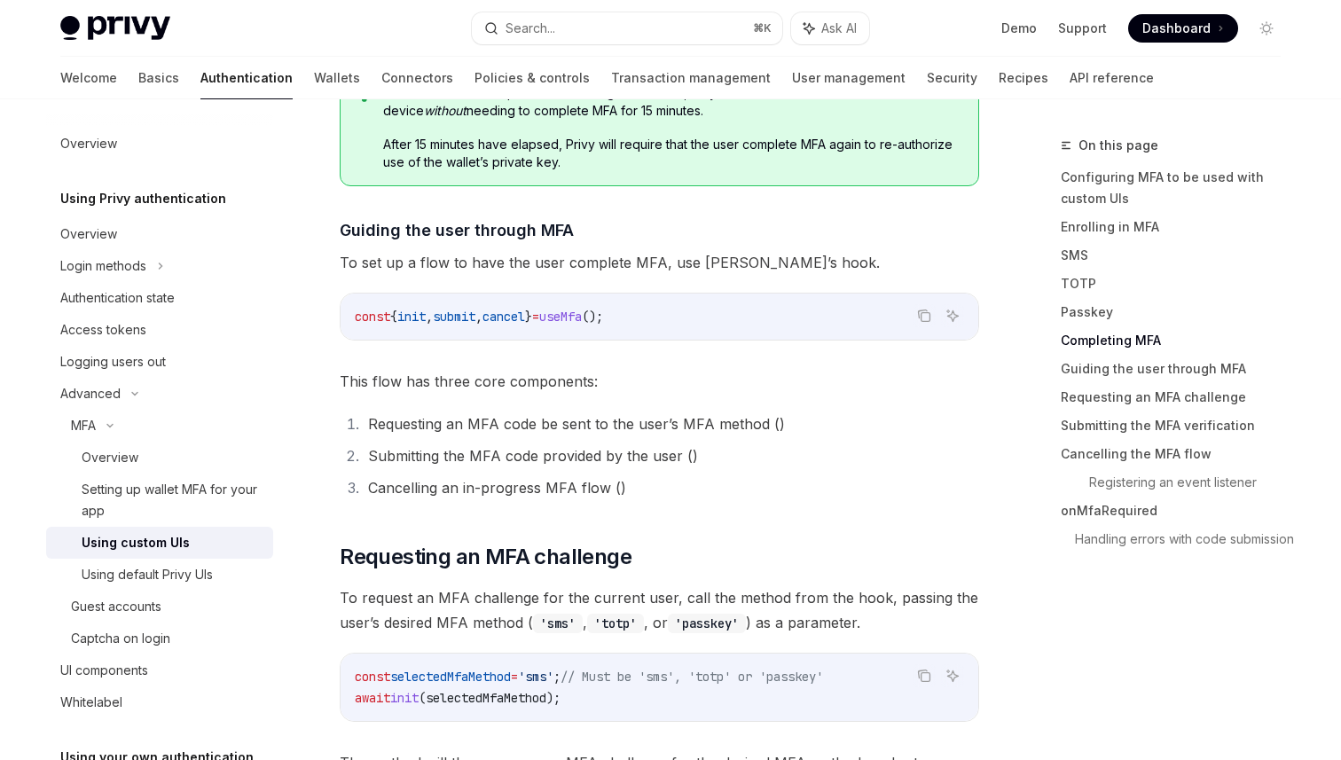
scroll to position [4115, 0]
